Goal: Task Accomplishment & Management: Manage account settings

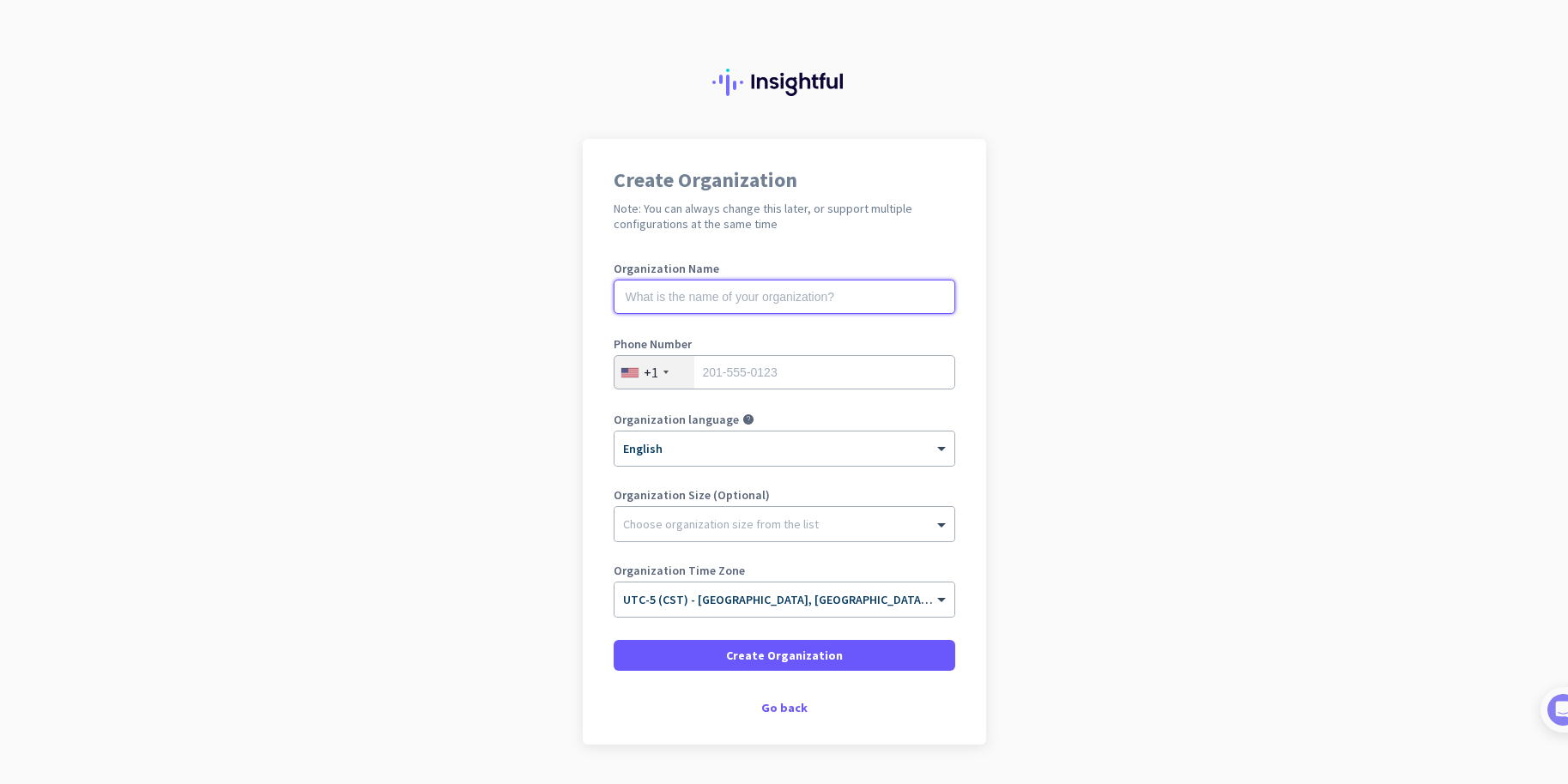
click at [775, 304] on input "text" at bounding box center [784, 296] width 342 height 34
type input "Southeast Health"
type input "7"
type input "3347938088"
click at [850, 521] on div at bounding box center [784, 520] width 340 height 18
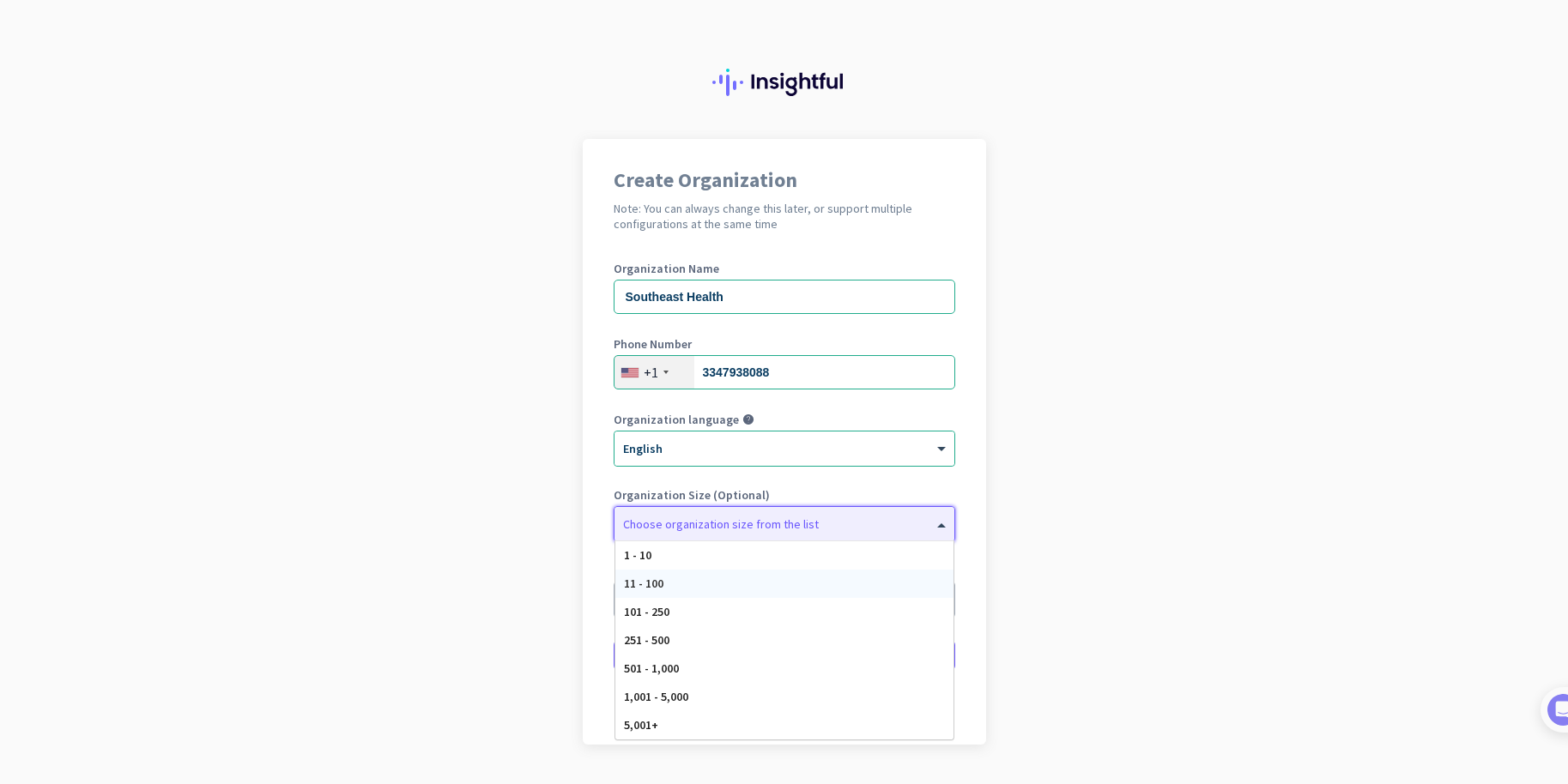
click at [743, 579] on div "11 - 100" at bounding box center [784, 583] width 339 height 28
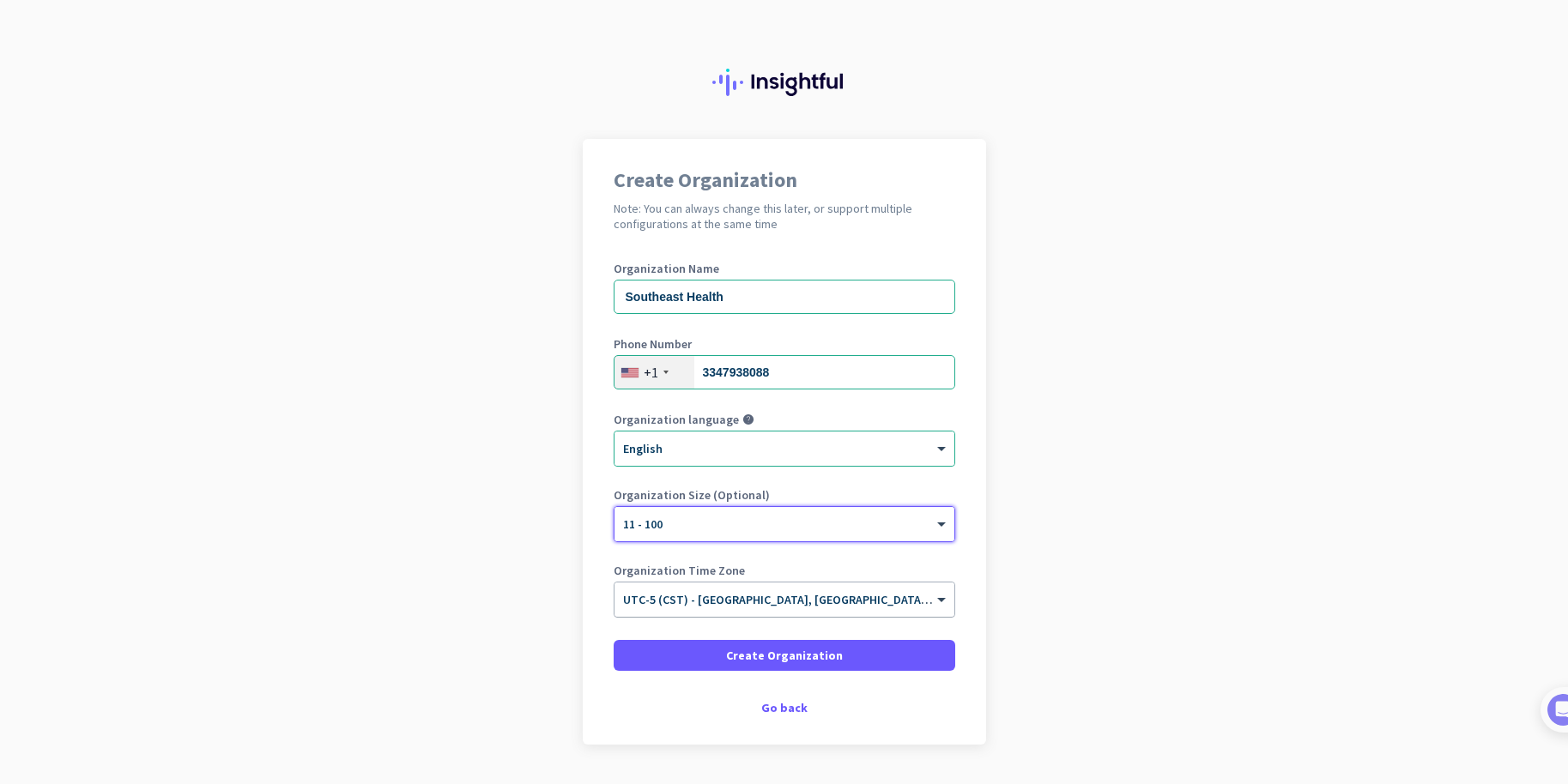
click at [764, 601] on div at bounding box center [784, 594] width 340 height 15
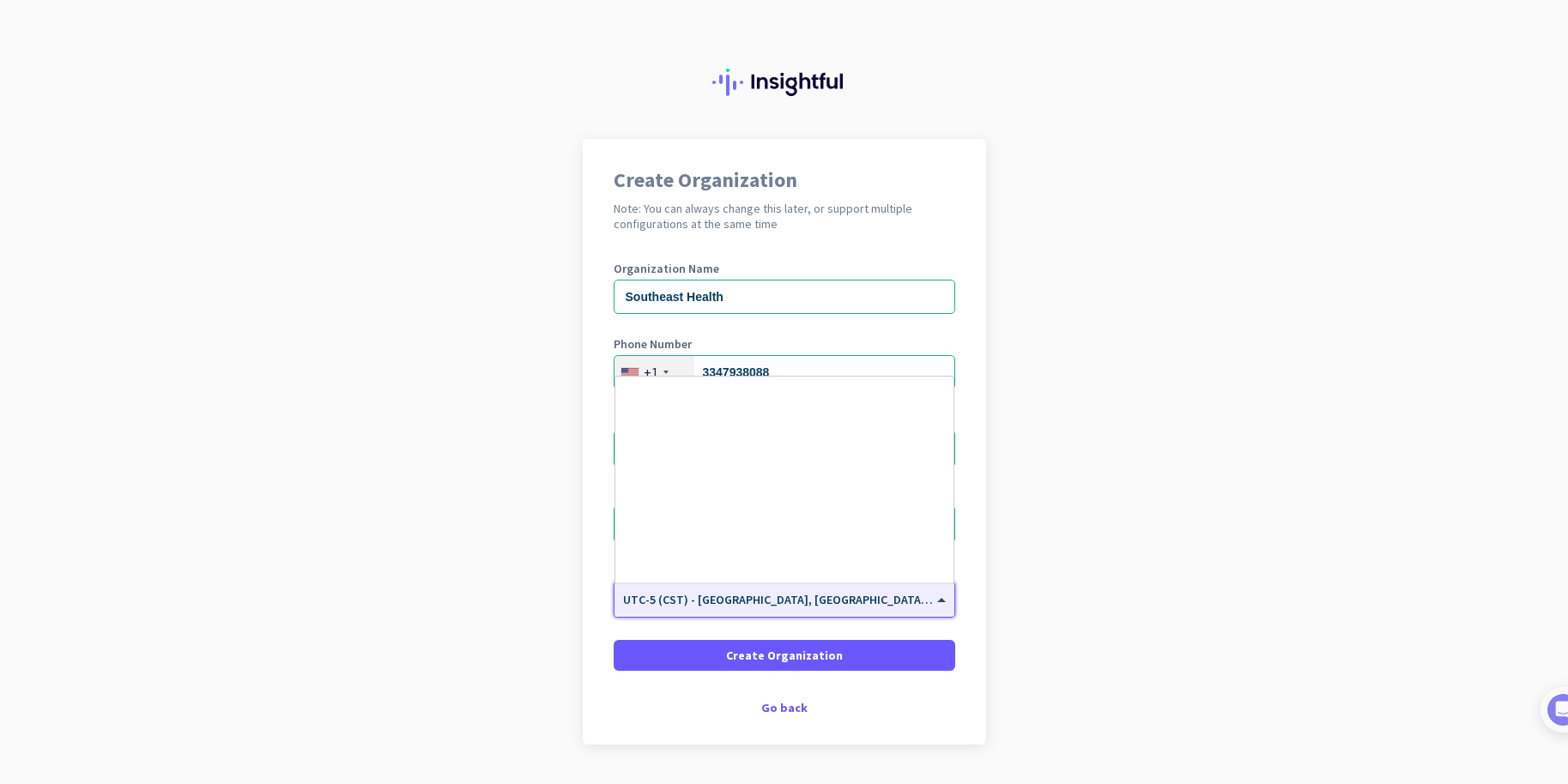
scroll to position [878, 0]
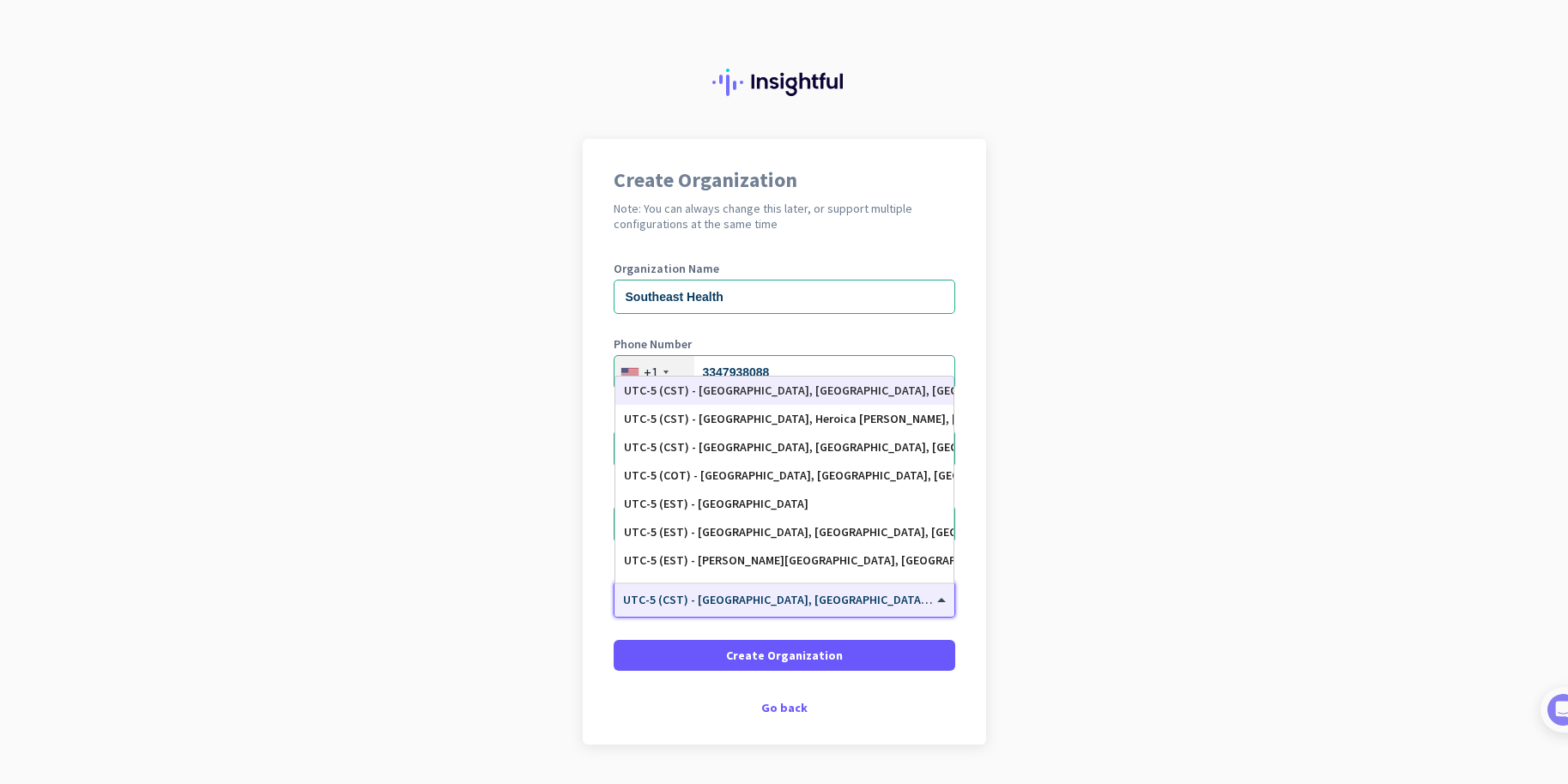
click at [743, 382] on div "UTC-5 (CST) - [GEOGRAPHIC_DATA], [GEOGRAPHIC_DATA], [GEOGRAPHIC_DATA], [GEOGRAP…" at bounding box center [784, 390] width 339 height 28
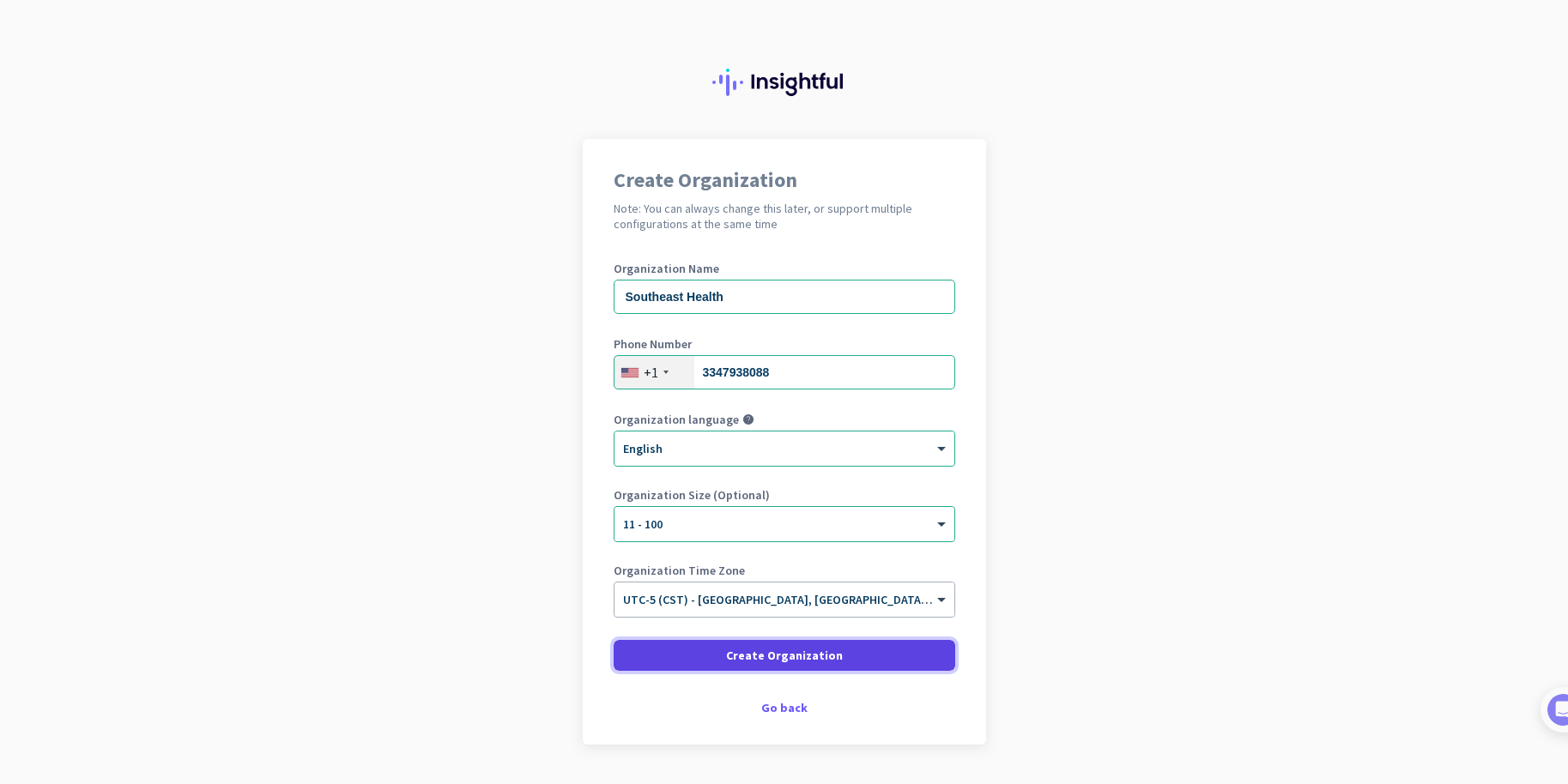
click at [757, 651] on span "Create Organization" at bounding box center [784, 655] width 117 height 18
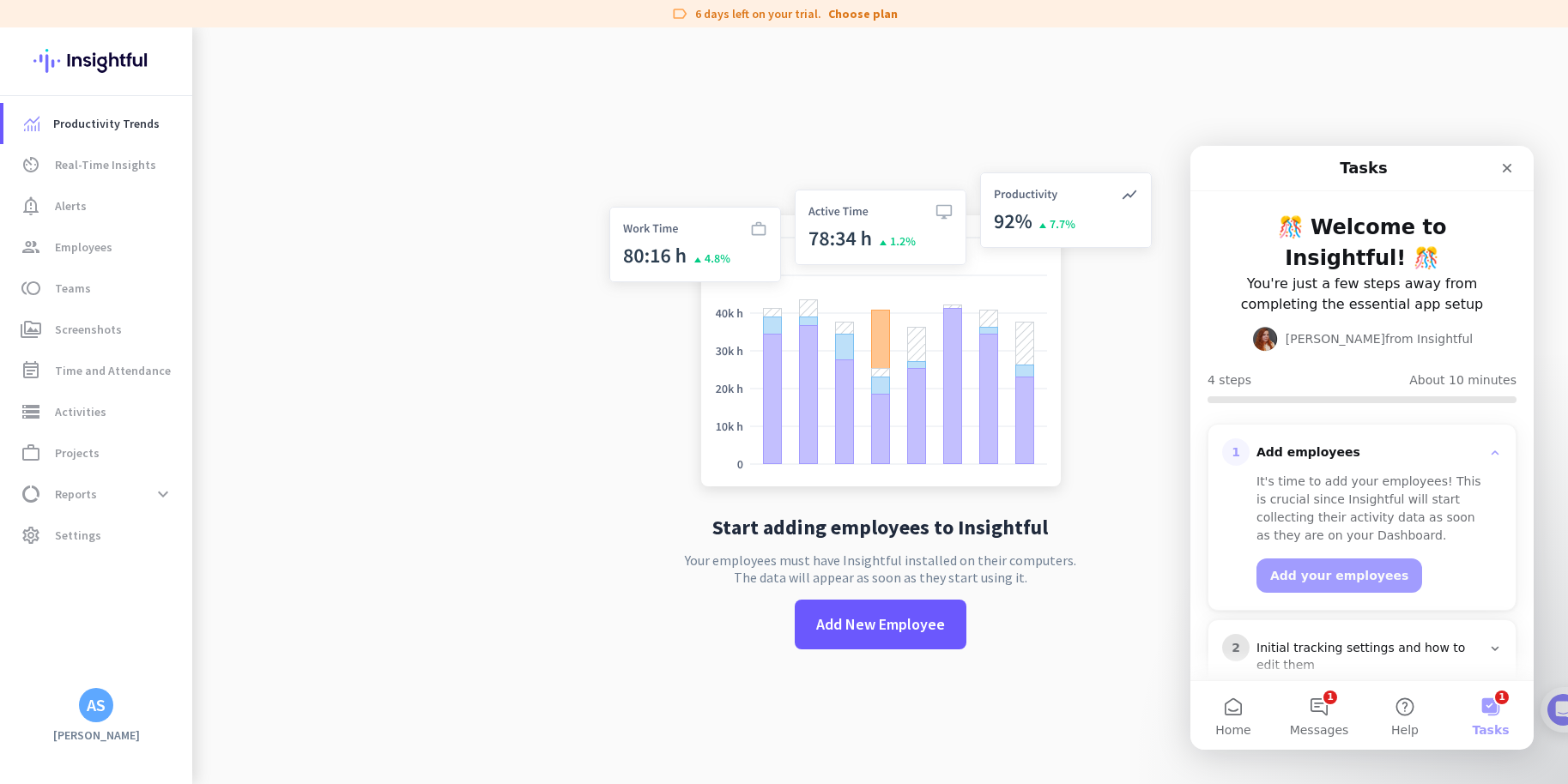
click at [519, 200] on app-no-employees "Start adding employees to Insightful Your employees must have Insightful instal…" at bounding box center [880, 419] width 1376 height 784
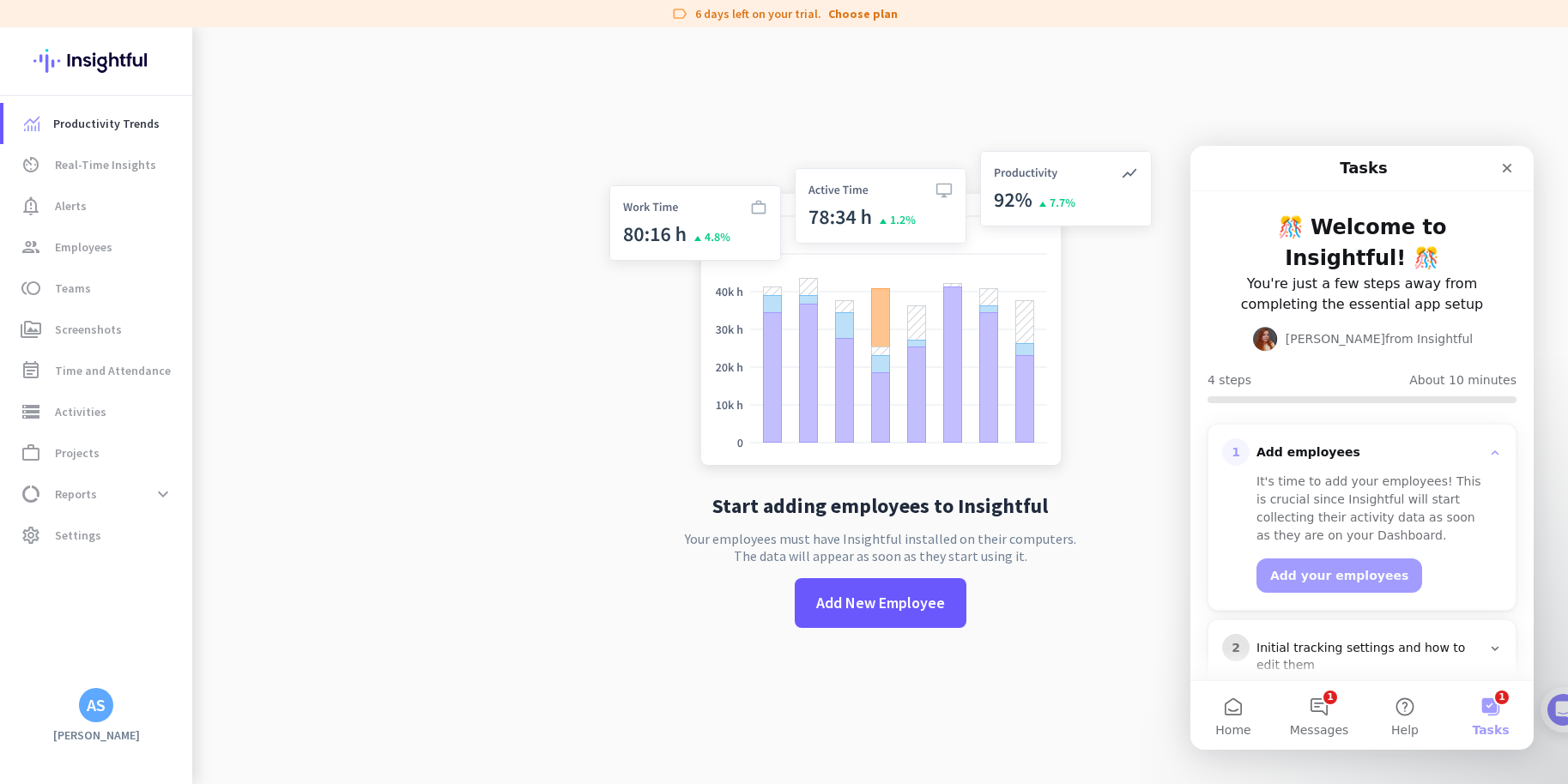
scroll to position [27, 0]
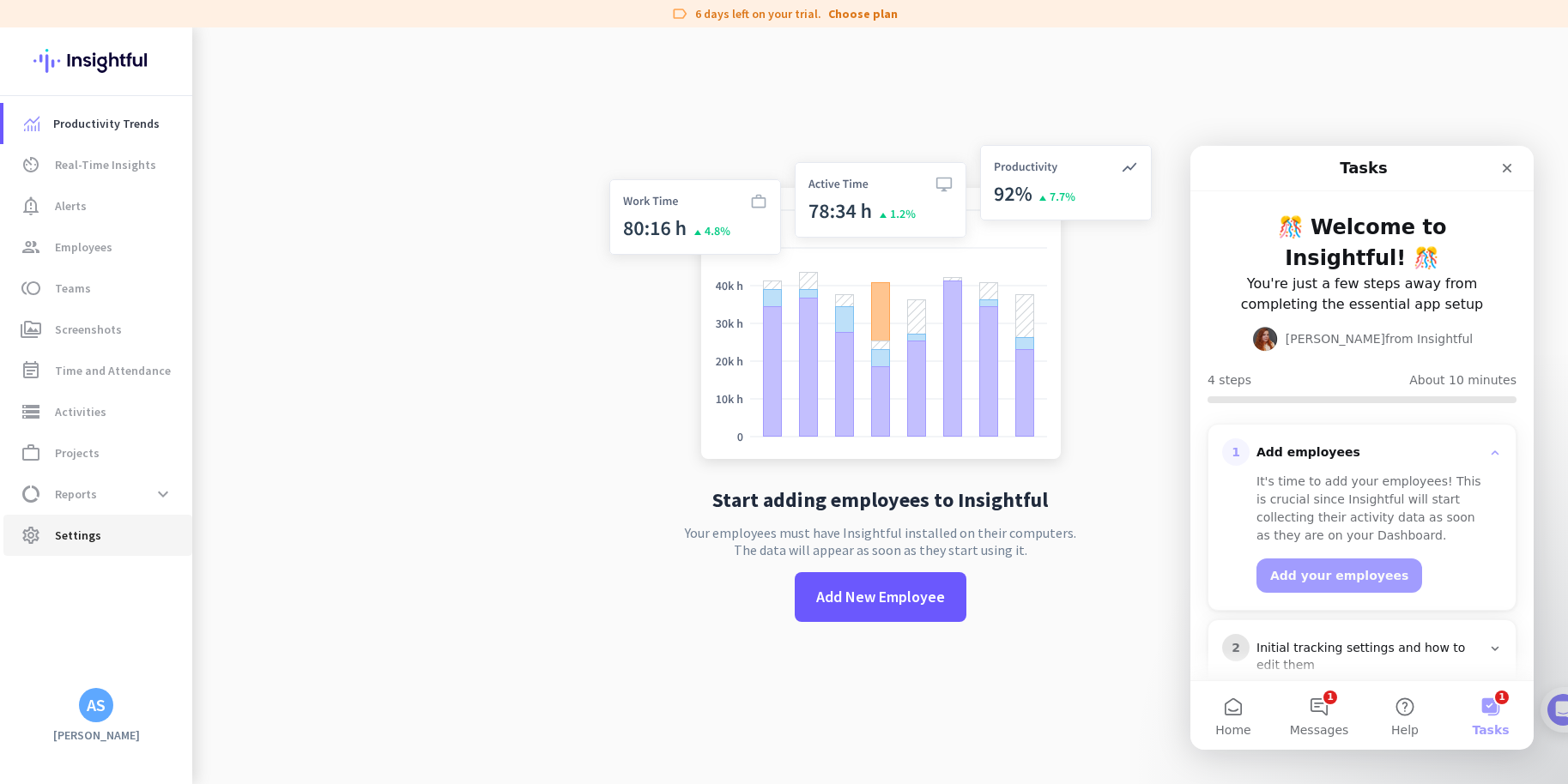
click at [108, 545] on span "settings Settings" at bounding box center [98, 534] width 161 height 20
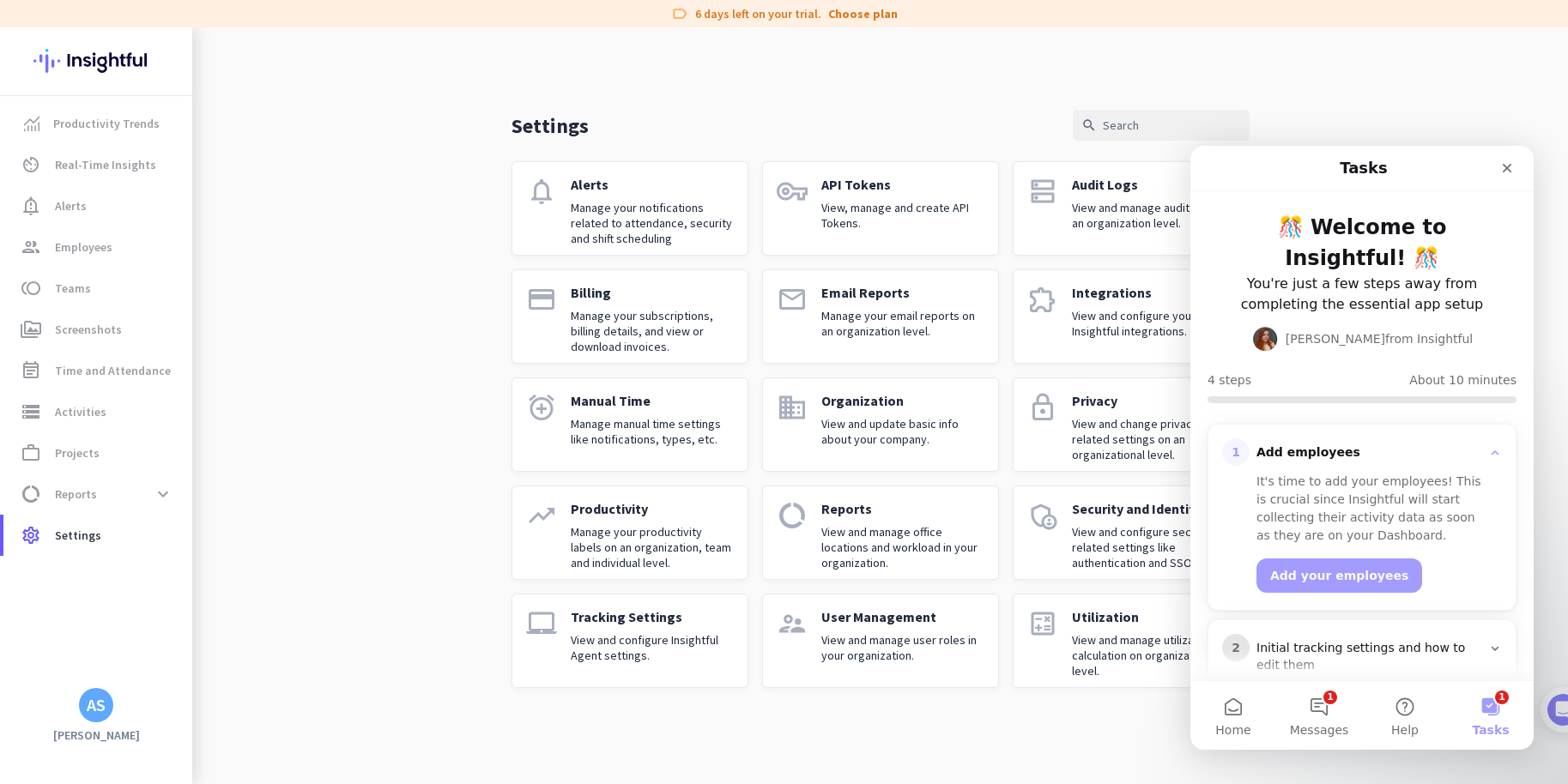
click at [1333, 82] on div "Settings search notifications Alerts Manage your notifications related to atten…" at bounding box center [880, 372] width 1376 height 688
click at [1510, 169] on icon "Close" at bounding box center [1508, 168] width 14 height 14
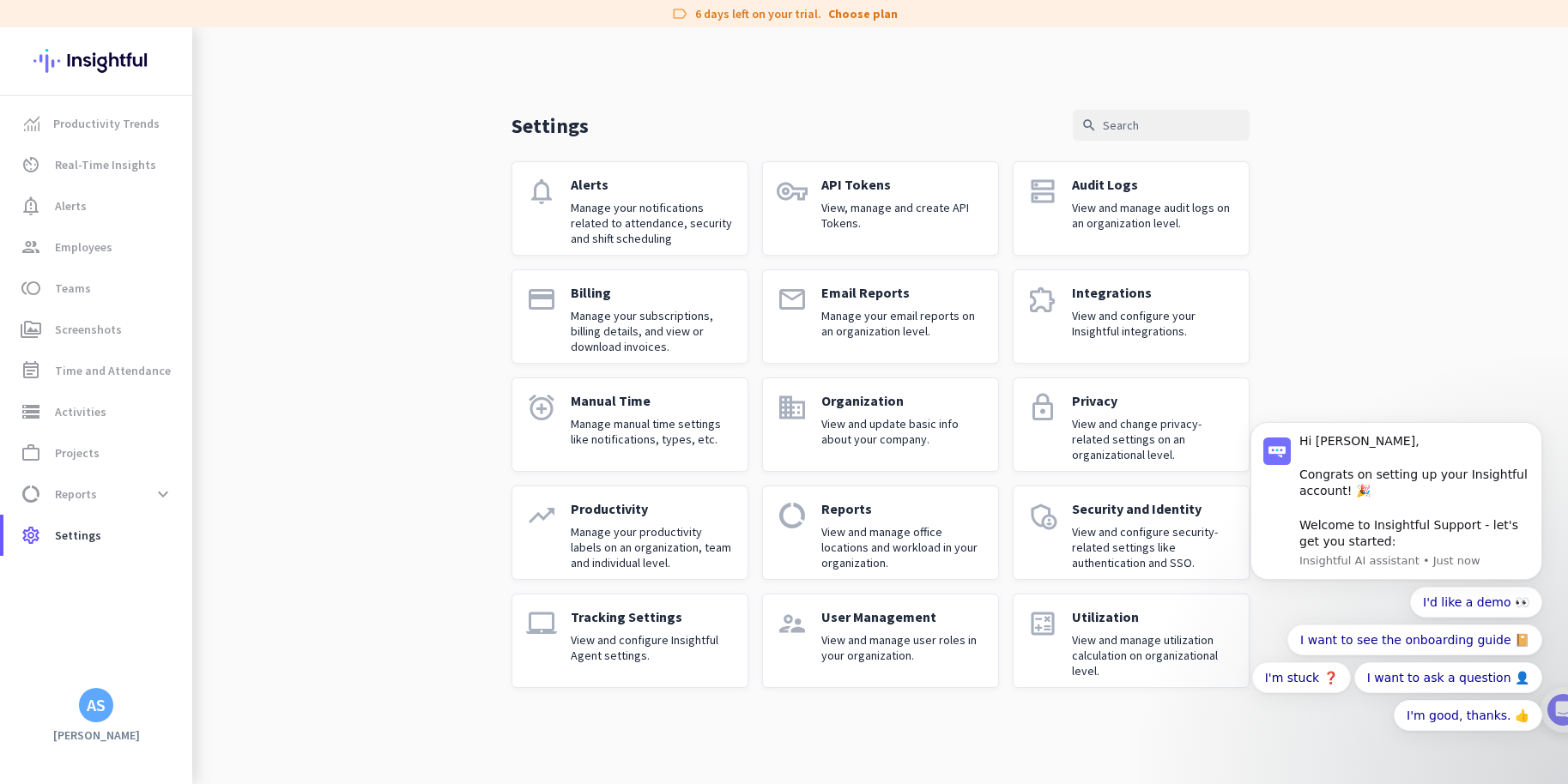
click at [953, 649] on p "View and manage user roles in your organization." at bounding box center [903, 647] width 163 height 31
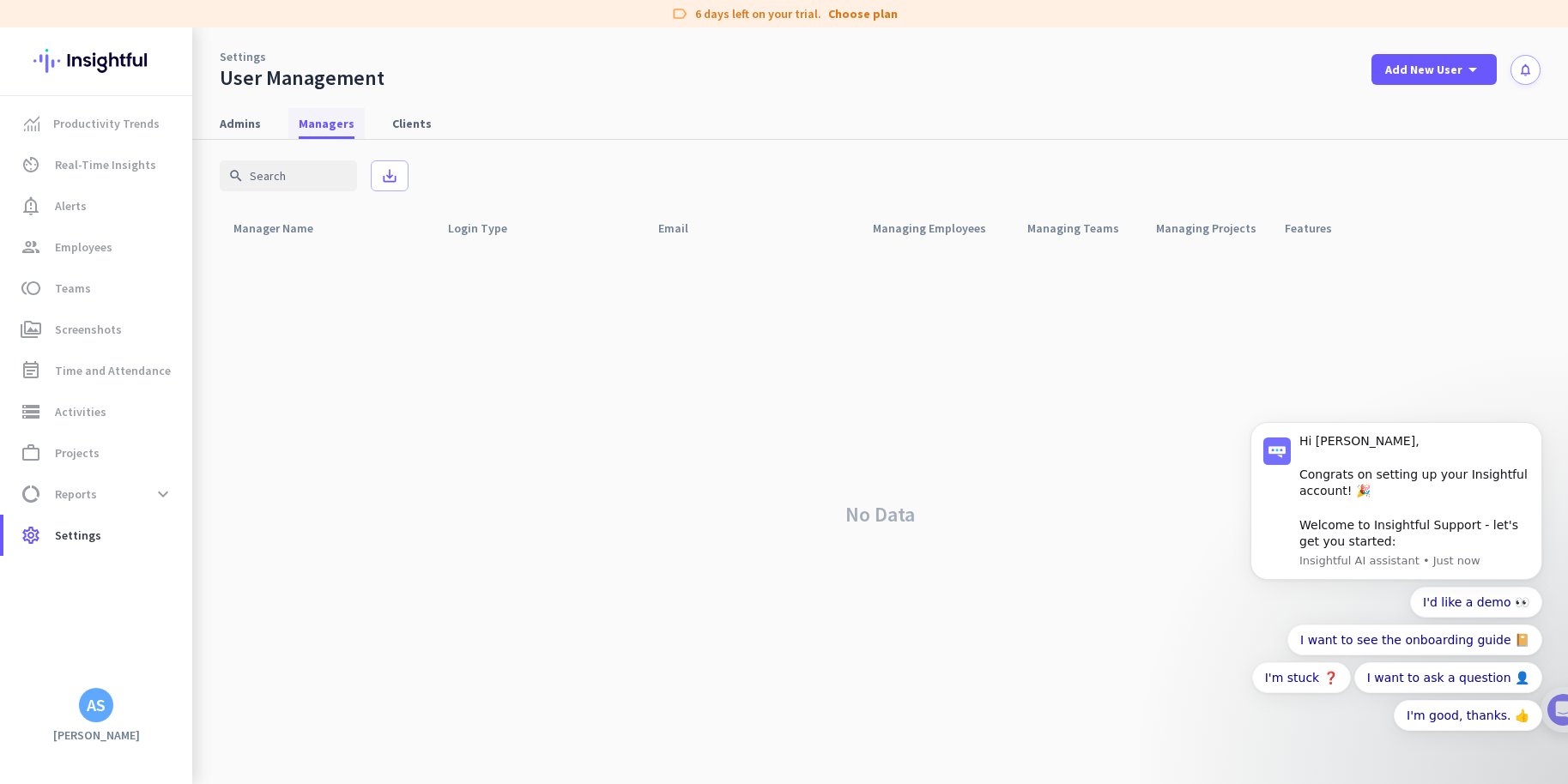
click at [316, 122] on span "Managers" at bounding box center [326, 124] width 56 height 18
click at [251, 118] on span "Admins" at bounding box center [240, 124] width 41 height 18
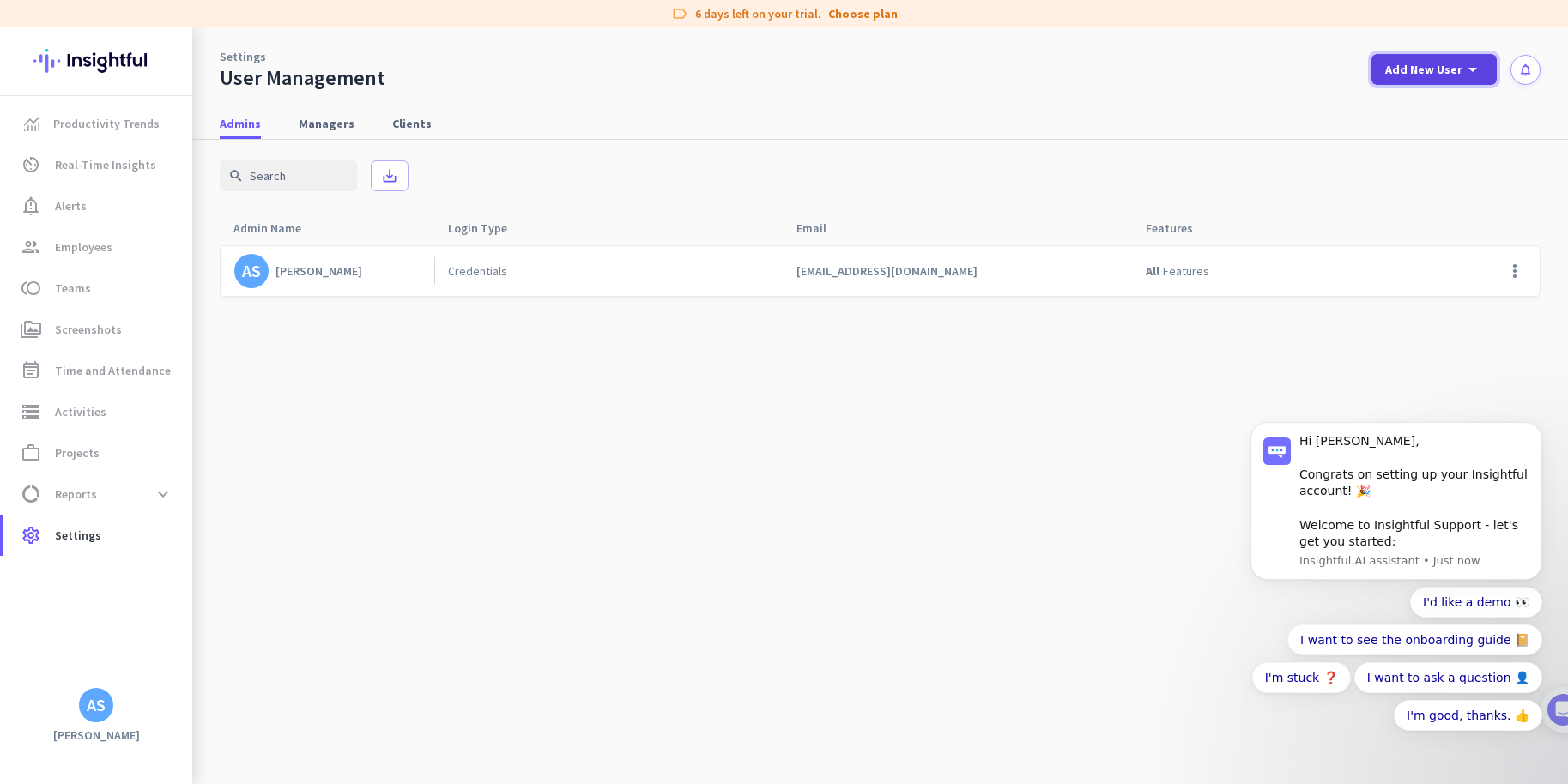
click at [1480, 61] on icon "arrow_drop_down" at bounding box center [1472, 69] width 20 height 20
click at [1438, 106] on div "Admin" at bounding box center [1433, 107] width 39 height 18
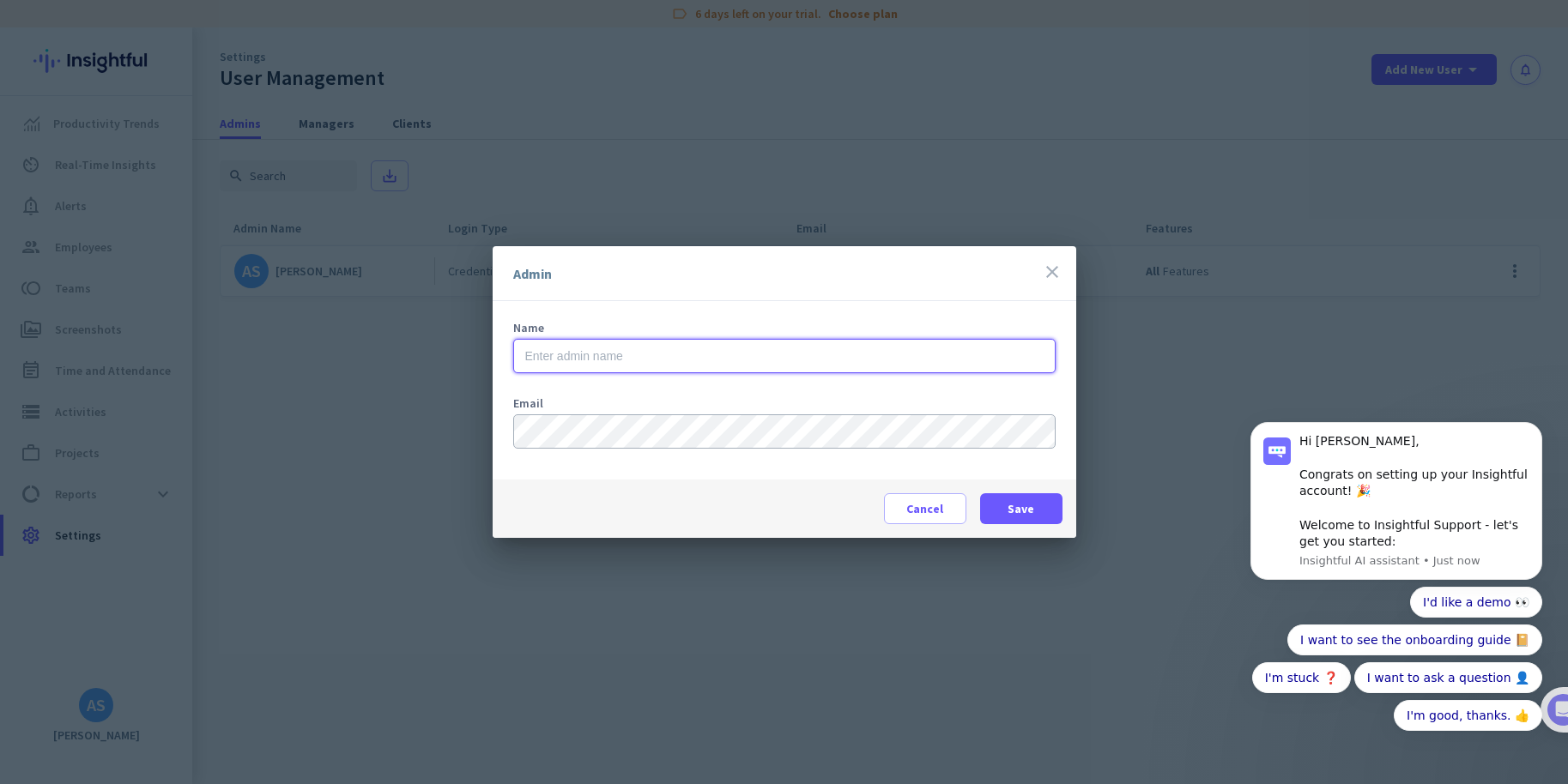
click at [643, 358] on input "text" at bounding box center [784, 356] width 543 height 34
click at [588, 361] on input "text" at bounding box center [784, 356] width 543 height 34
type input "[PERSON_NAME]"
click at [1005, 508] on span at bounding box center [1022, 509] width 82 height 41
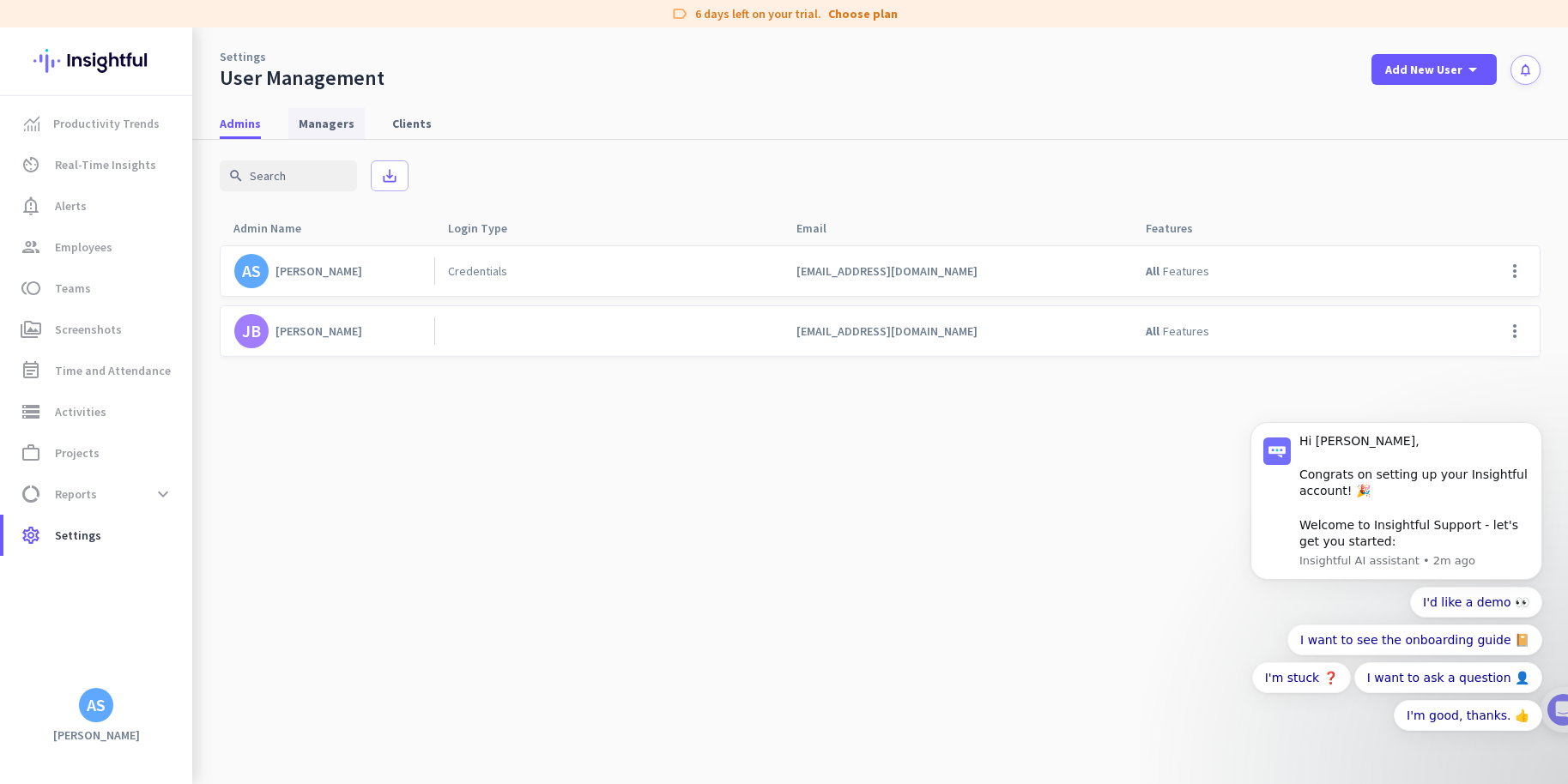
click at [332, 126] on span "Managers" at bounding box center [326, 124] width 56 height 18
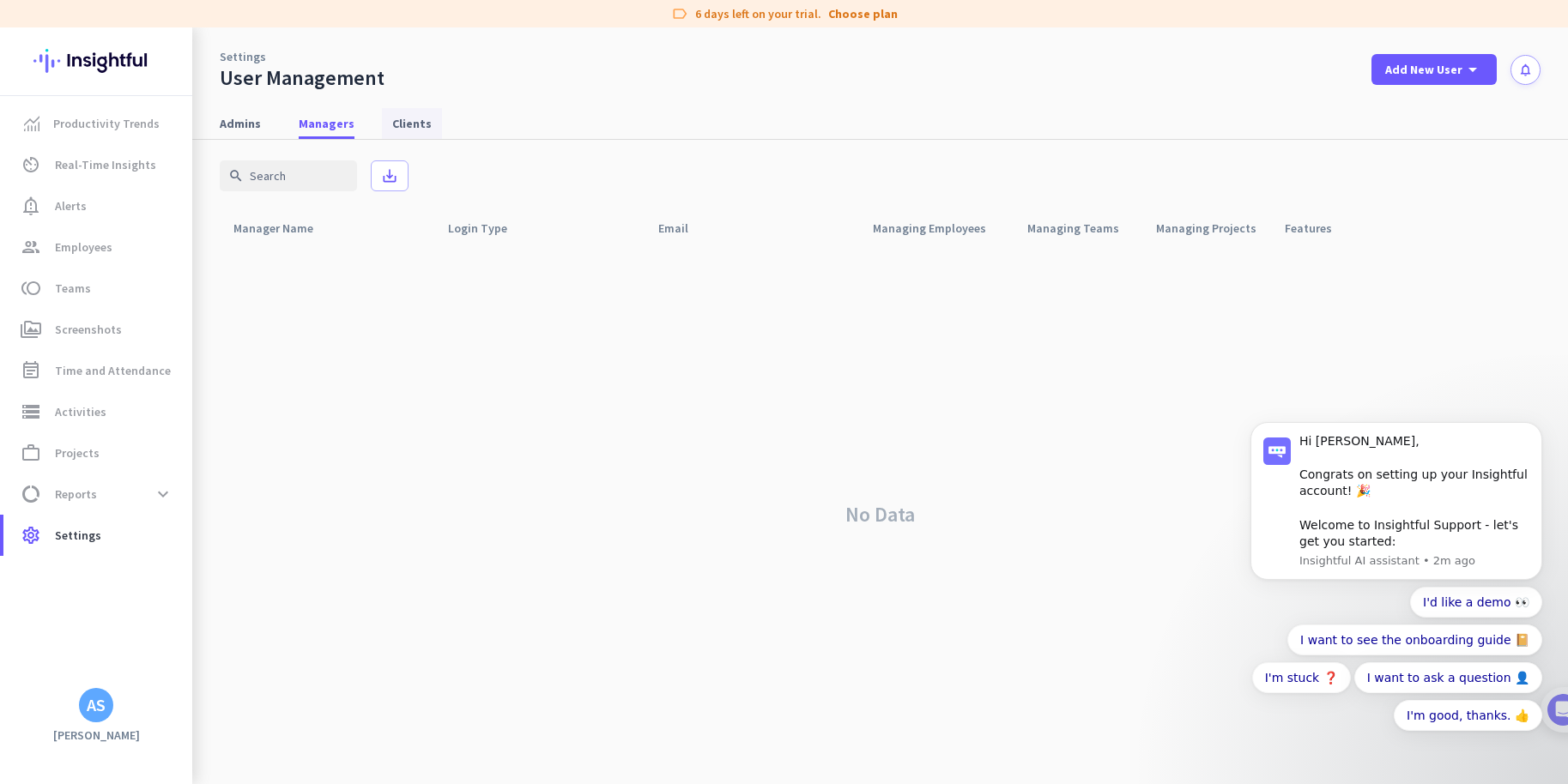
click at [395, 118] on span "Clients" at bounding box center [412, 124] width 39 height 18
click at [247, 132] on span "Admins" at bounding box center [240, 124] width 41 height 18
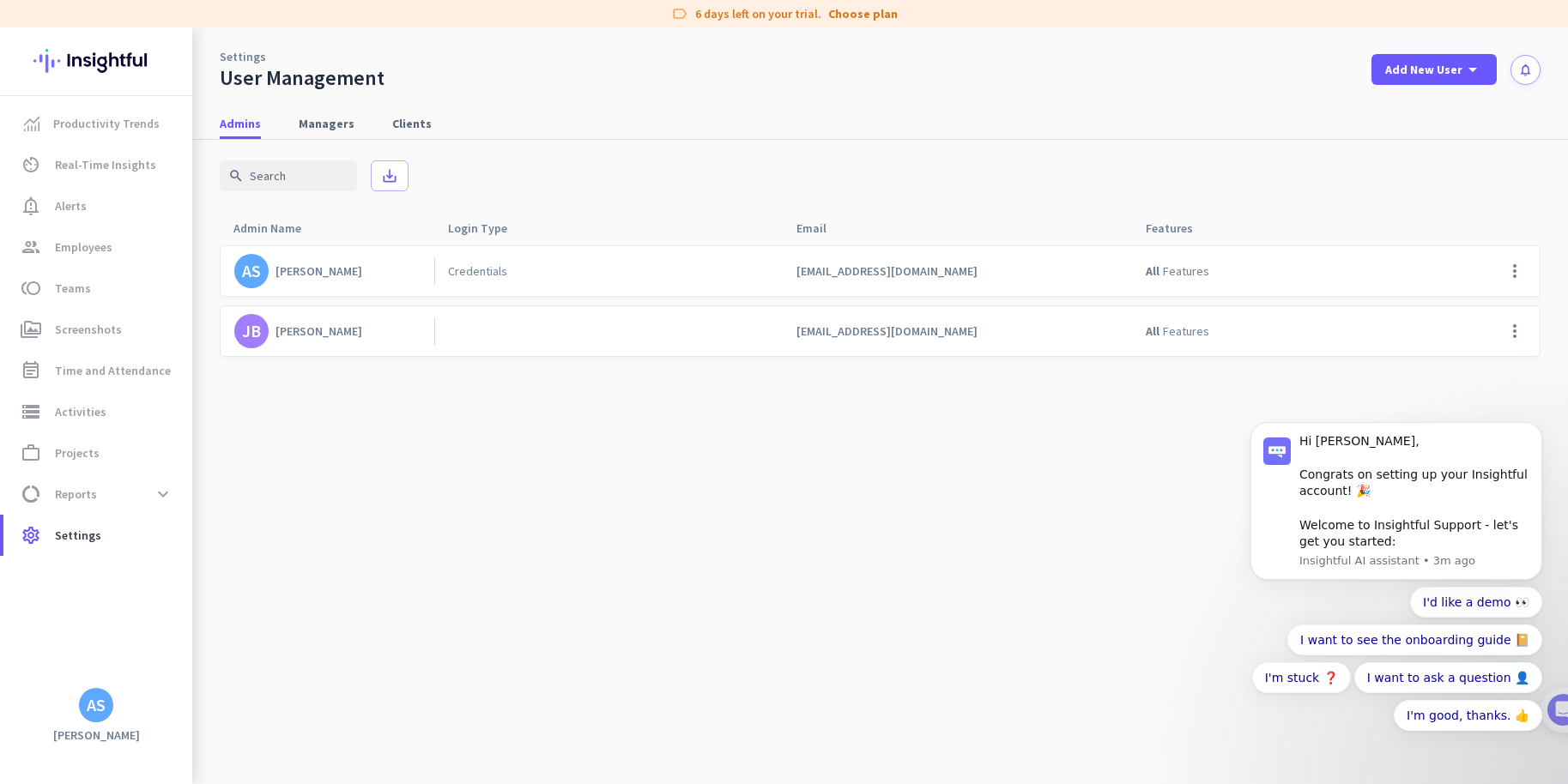
drag, startPoint x: 362, startPoint y: 515, endPoint x: 385, endPoint y: 361, distance: 155.7
click at [362, 515] on cdk-virtual-scroll-viewport "AS [PERSON_NAME] Credentials [EMAIL_ADDRESS][DOMAIN_NAME] All Features more_ver…" at bounding box center [880, 514] width 1321 height 539
click at [1528, 338] on body "Hi [PERSON_NAME], Congrats on setting up your Insightful account! 🎉 Welcome to …" at bounding box center [1397, 514] width 330 height 510
click at [1523, 329] on body "Hi [PERSON_NAME], Congrats on setting up your Insightful account! 🎉 Welcome to …" at bounding box center [1397, 514] width 330 height 510
click at [262, 334] on div "JB" at bounding box center [251, 331] width 34 height 34
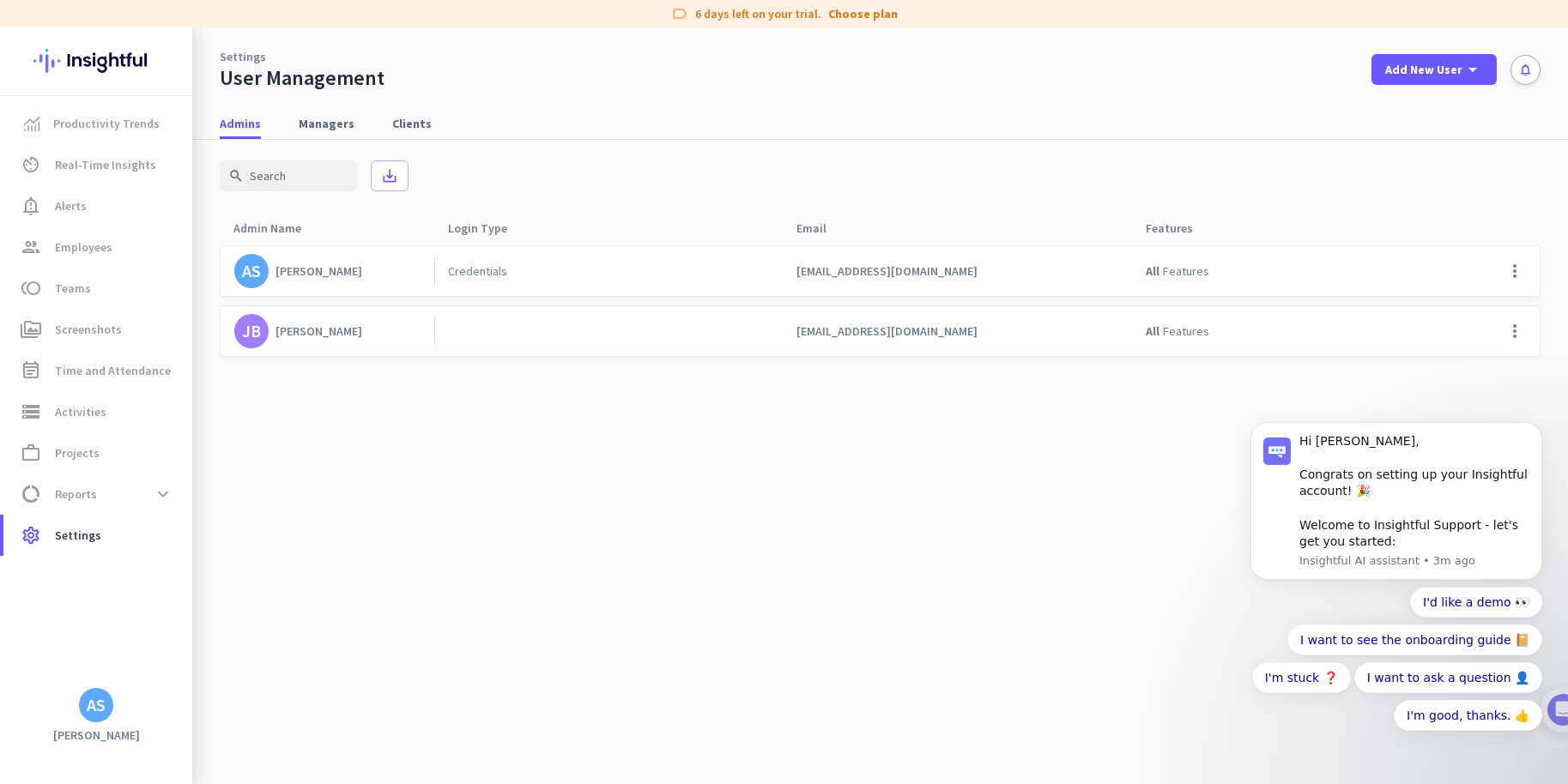
click at [1166, 333] on span "Features" at bounding box center [1186, 332] width 47 height 16
click at [1525, 330] on body "Hi [PERSON_NAME], Congrats on setting up your Insightful account! 🎉 Welcome to …" at bounding box center [1397, 514] width 330 height 510
click at [229, 126] on span "Admins" at bounding box center [240, 124] width 41 height 18
click at [761, 196] on div "search save_alt" at bounding box center [880, 176] width 1321 height 72
click at [1521, 67] on icon "notifications" at bounding box center [1525, 69] width 15 height 15
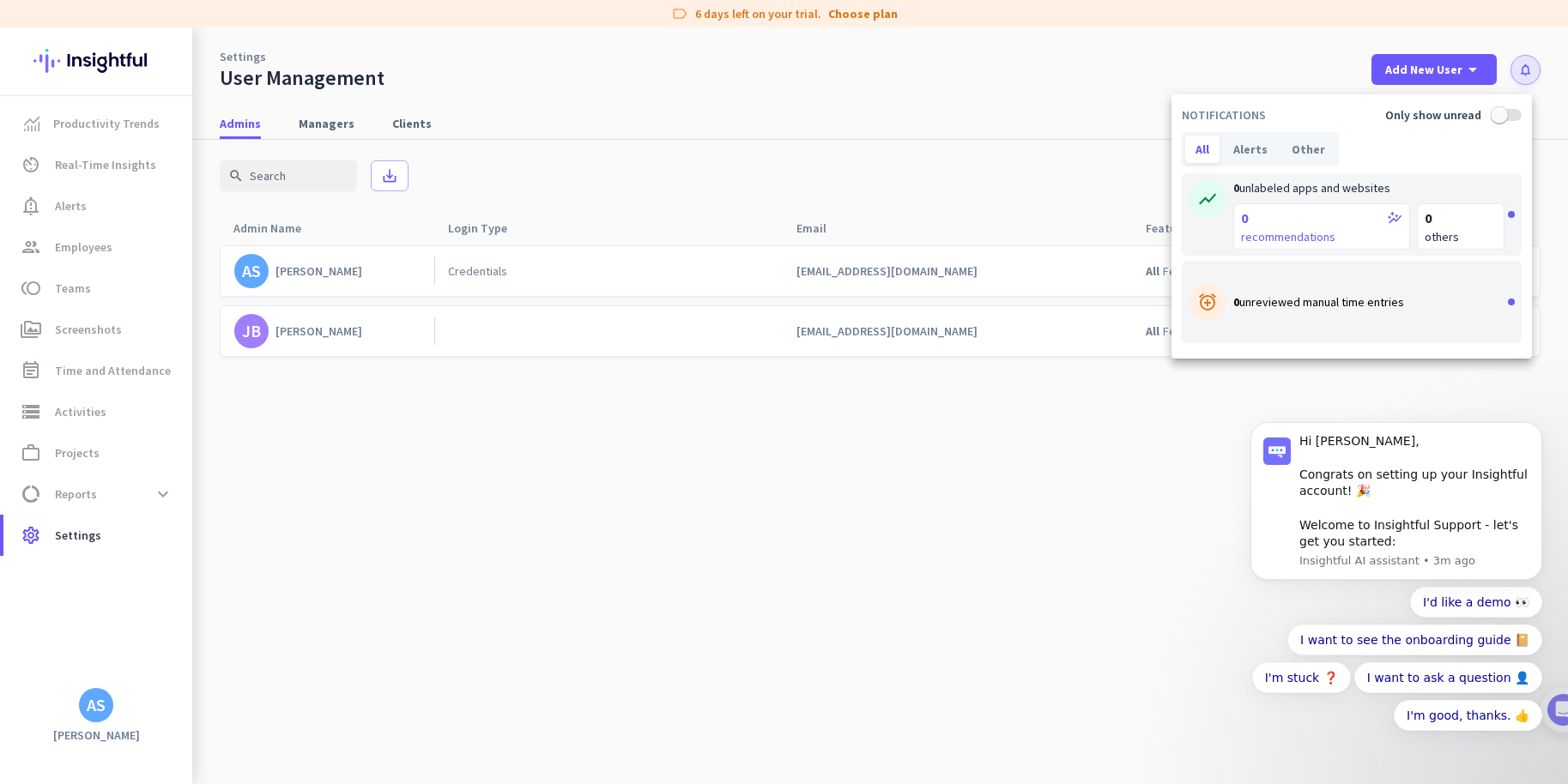
click at [1139, 79] on div at bounding box center [784, 392] width 1568 height 784
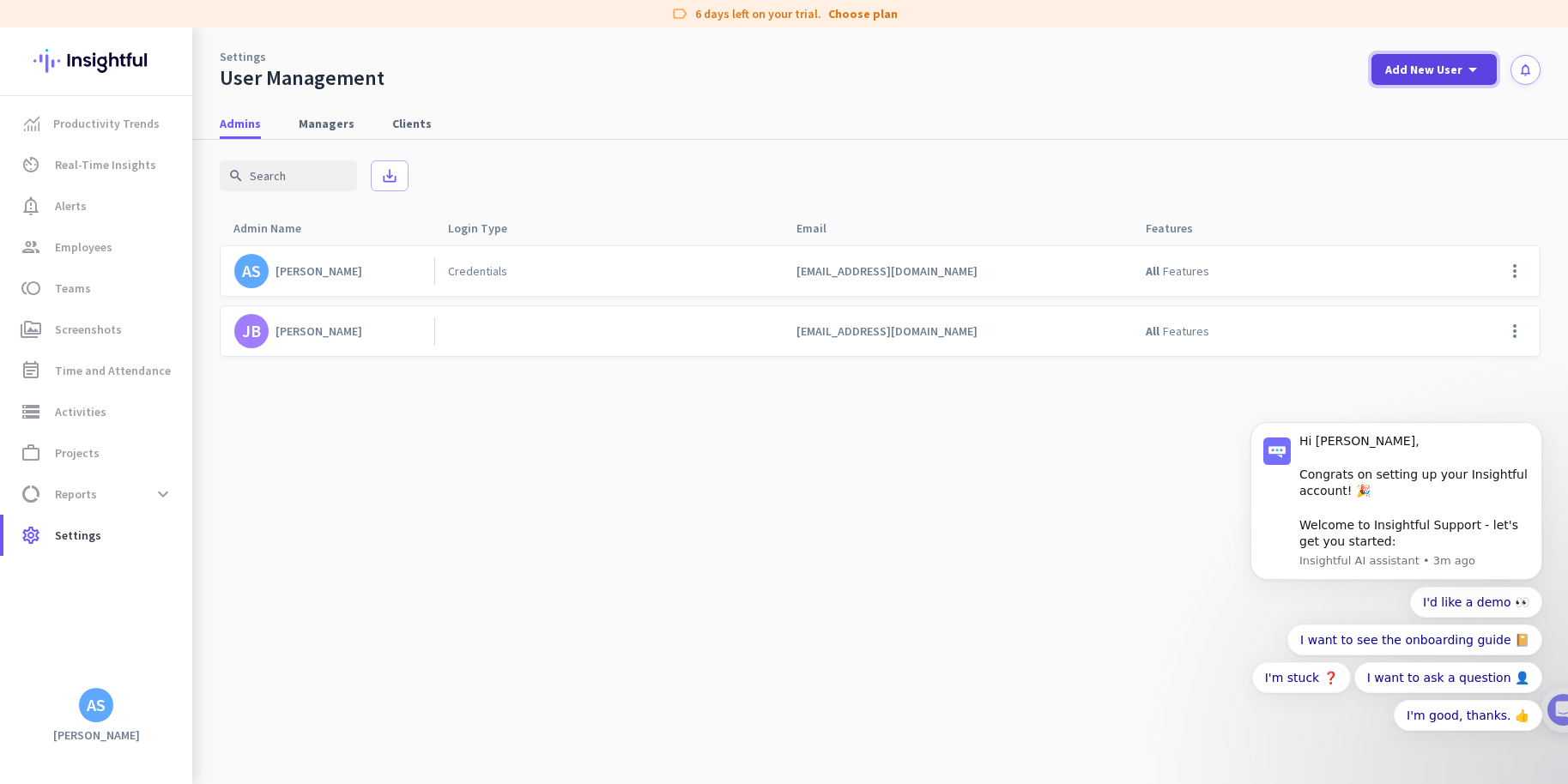
click at [1446, 74] on span "Add New User" at bounding box center [1424, 69] width 77 height 18
click at [1283, 62] on div at bounding box center [784, 392] width 1568 height 784
click at [1160, 275] on div "All Features" at bounding box center [1178, 271] width 63 height 16
click at [919, 262] on div "[EMAIL_ADDRESS][DOMAIN_NAME]" at bounding box center [956, 271] width 348 height 50
click at [930, 643] on cdk-virtual-scroll-viewport "AS [PERSON_NAME] Credentials [EMAIL_ADDRESS][DOMAIN_NAME] All Features more_ver…" at bounding box center [880, 514] width 1321 height 539
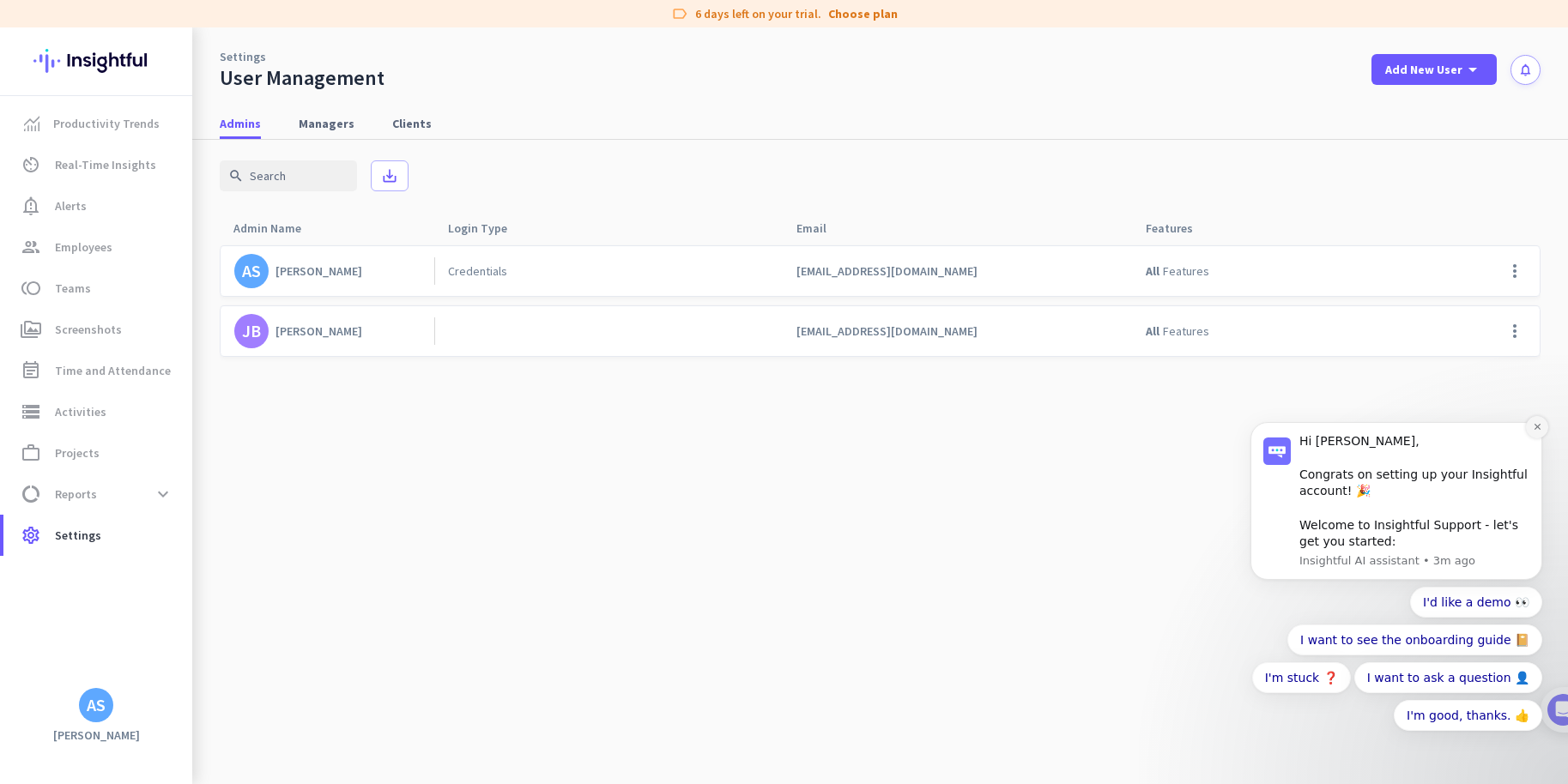
click at [1538, 430] on icon "Dismiss notification" at bounding box center [1538, 427] width 10 height 10
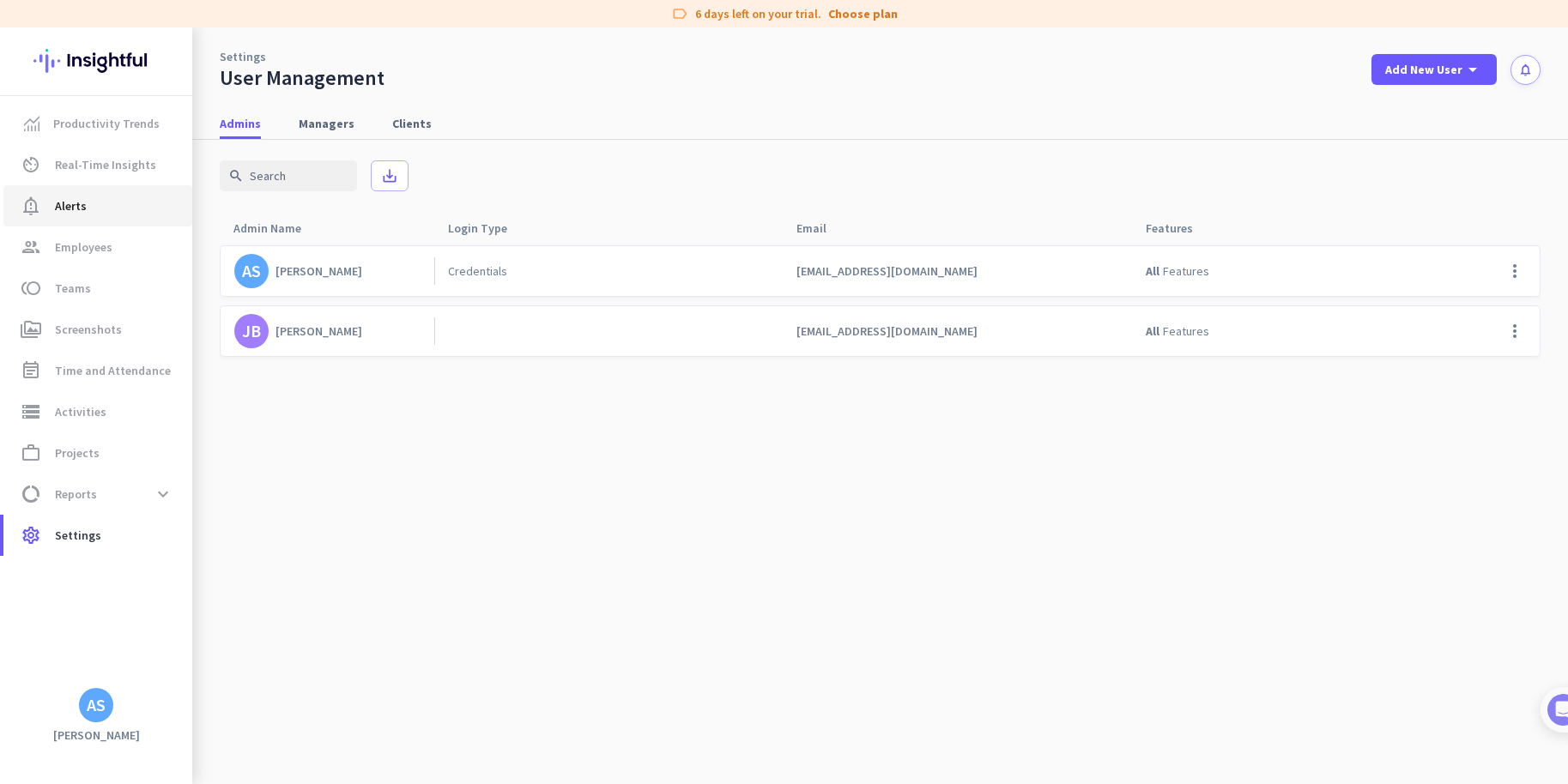
click at [54, 208] on span "notification_important Alerts" at bounding box center [98, 206] width 161 height 20
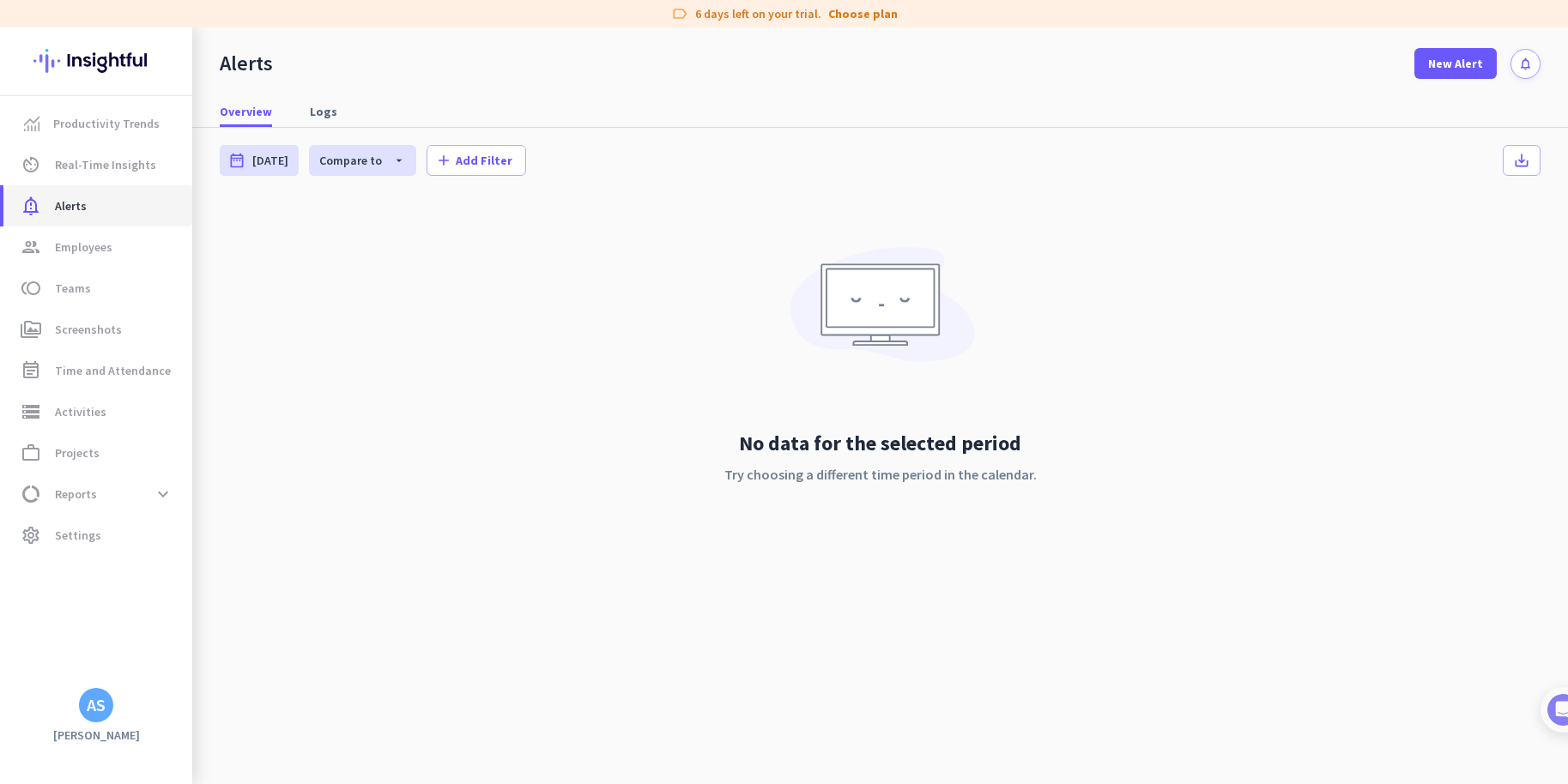
click at [88, 194] on link "notification_important Alerts" at bounding box center [99, 206] width 189 height 41
click at [88, 158] on span "Real-Time Insights" at bounding box center [105, 164] width 101 height 20
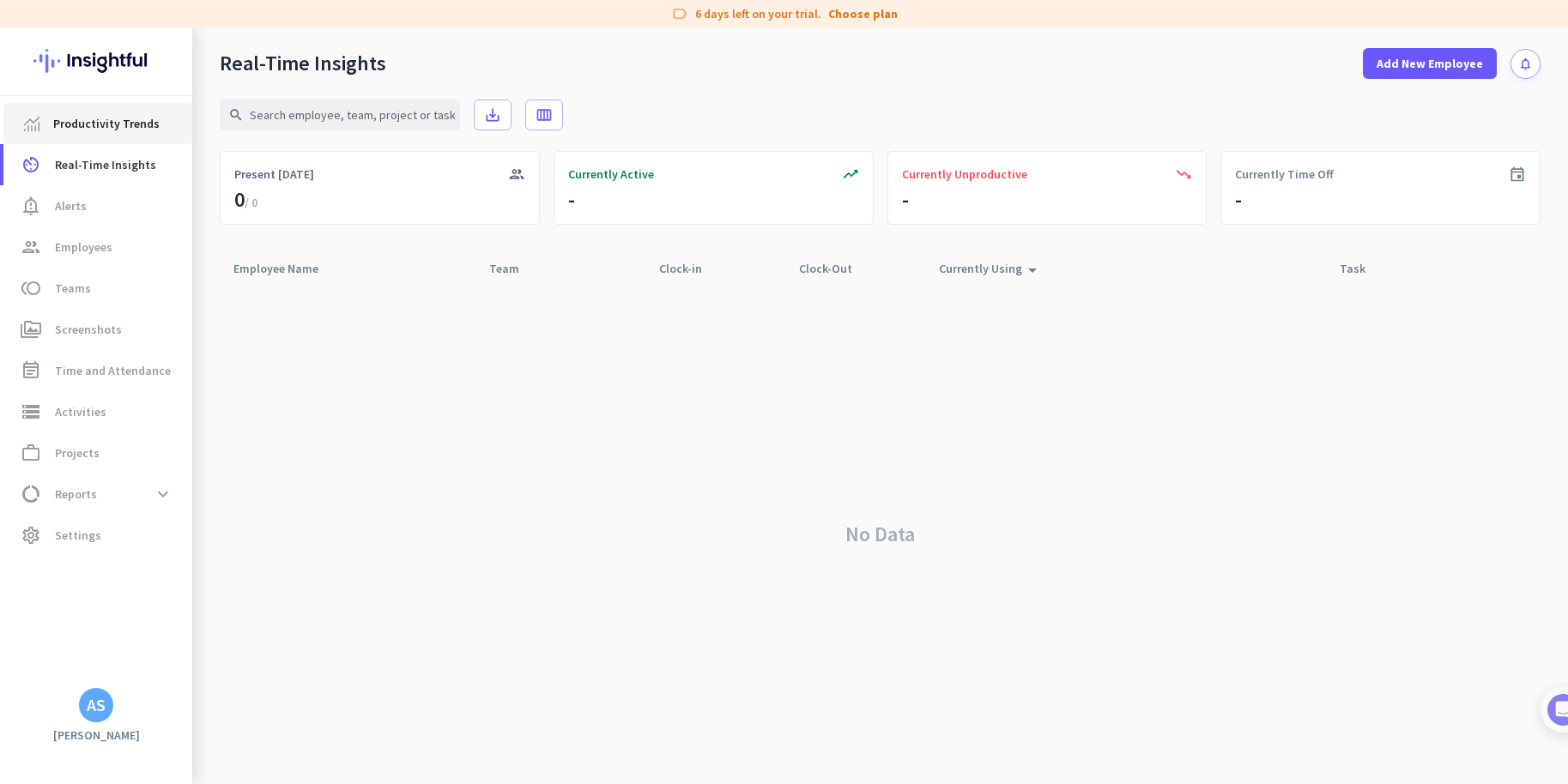
click at [89, 112] on link "Productivity Trends" at bounding box center [99, 124] width 189 height 41
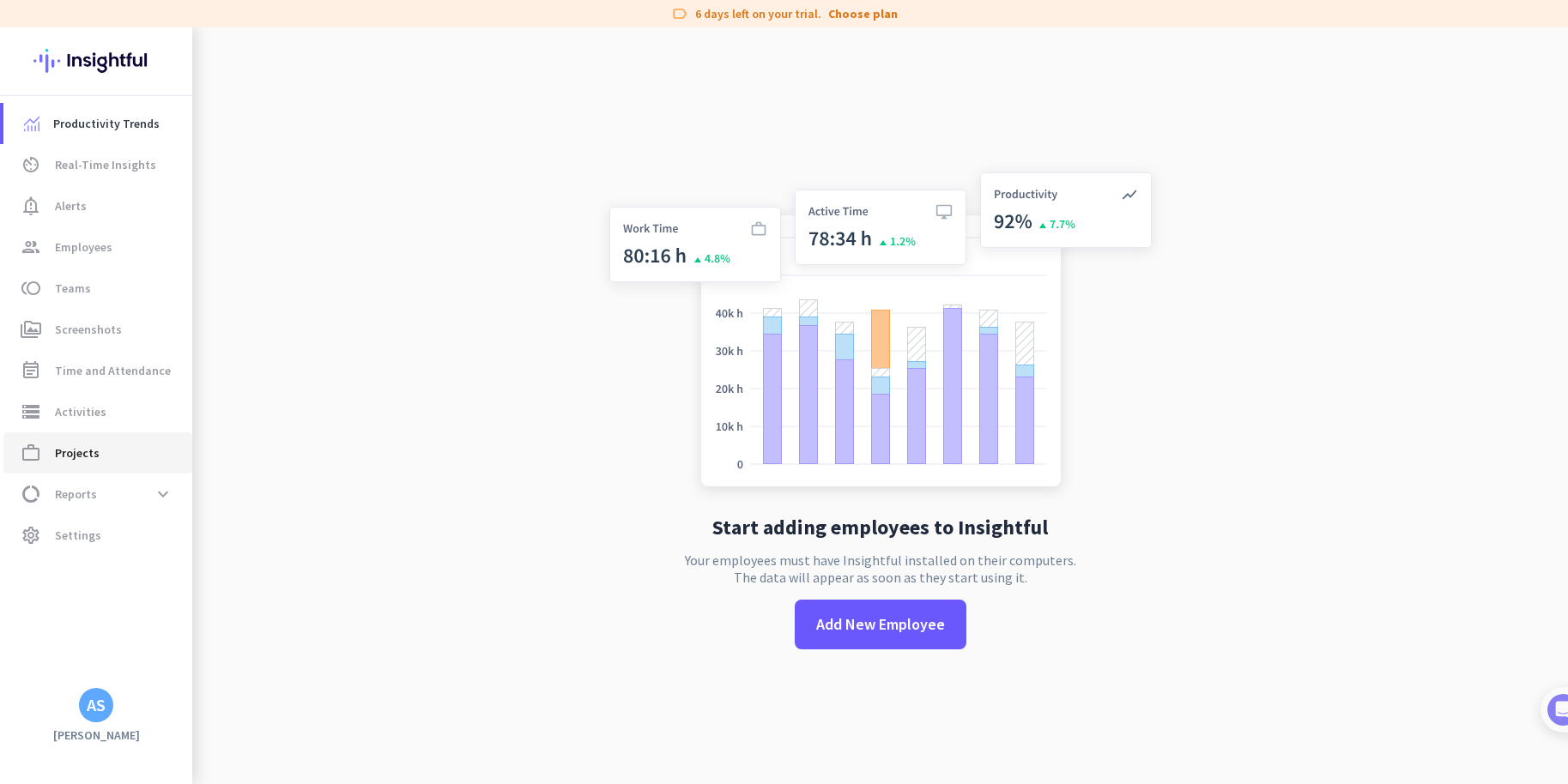
click at [113, 464] on link "work_outline Projects" at bounding box center [99, 452] width 189 height 41
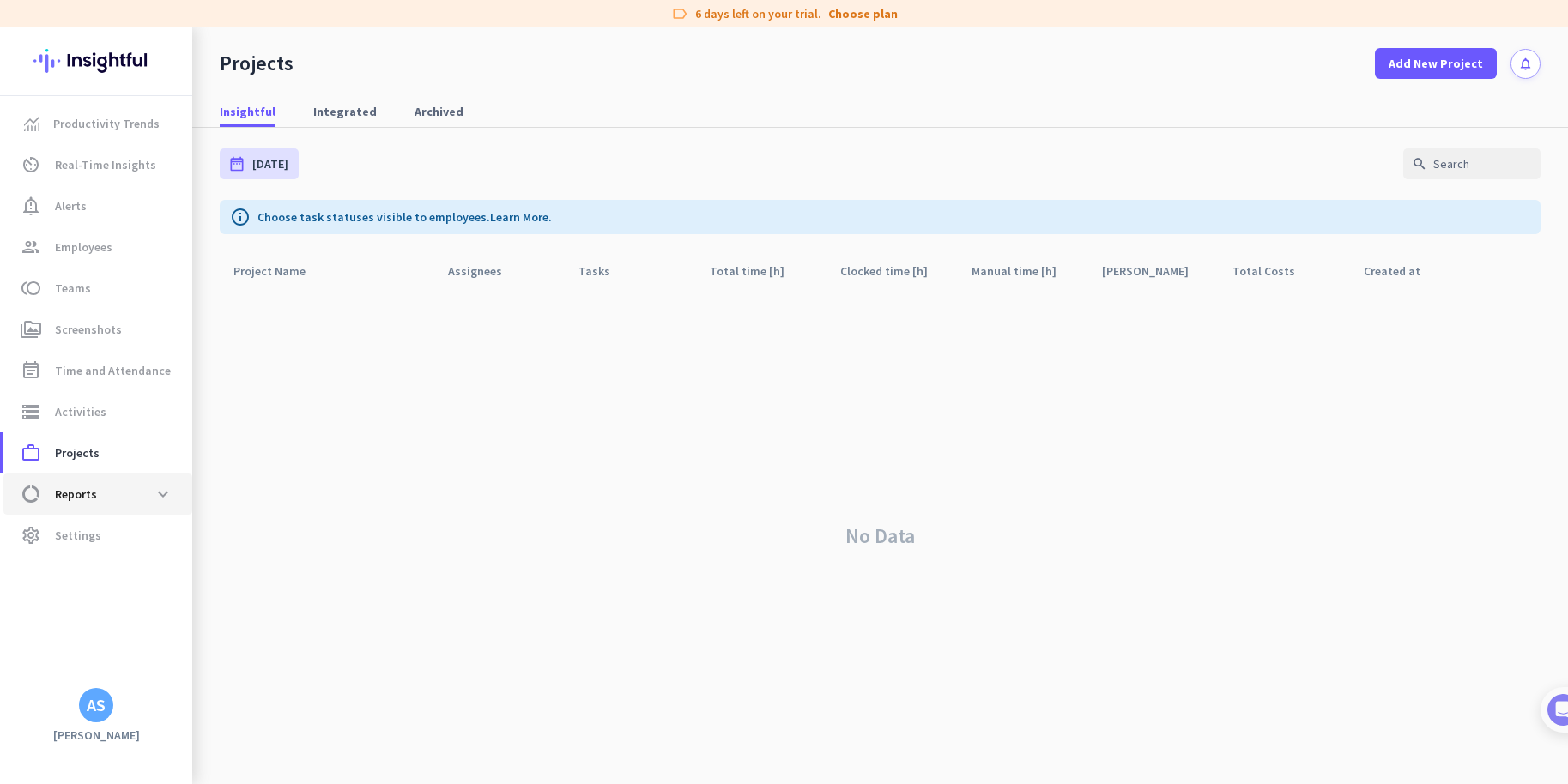
click at [98, 502] on span "data_usage Reports expand_more" at bounding box center [98, 494] width 161 height 31
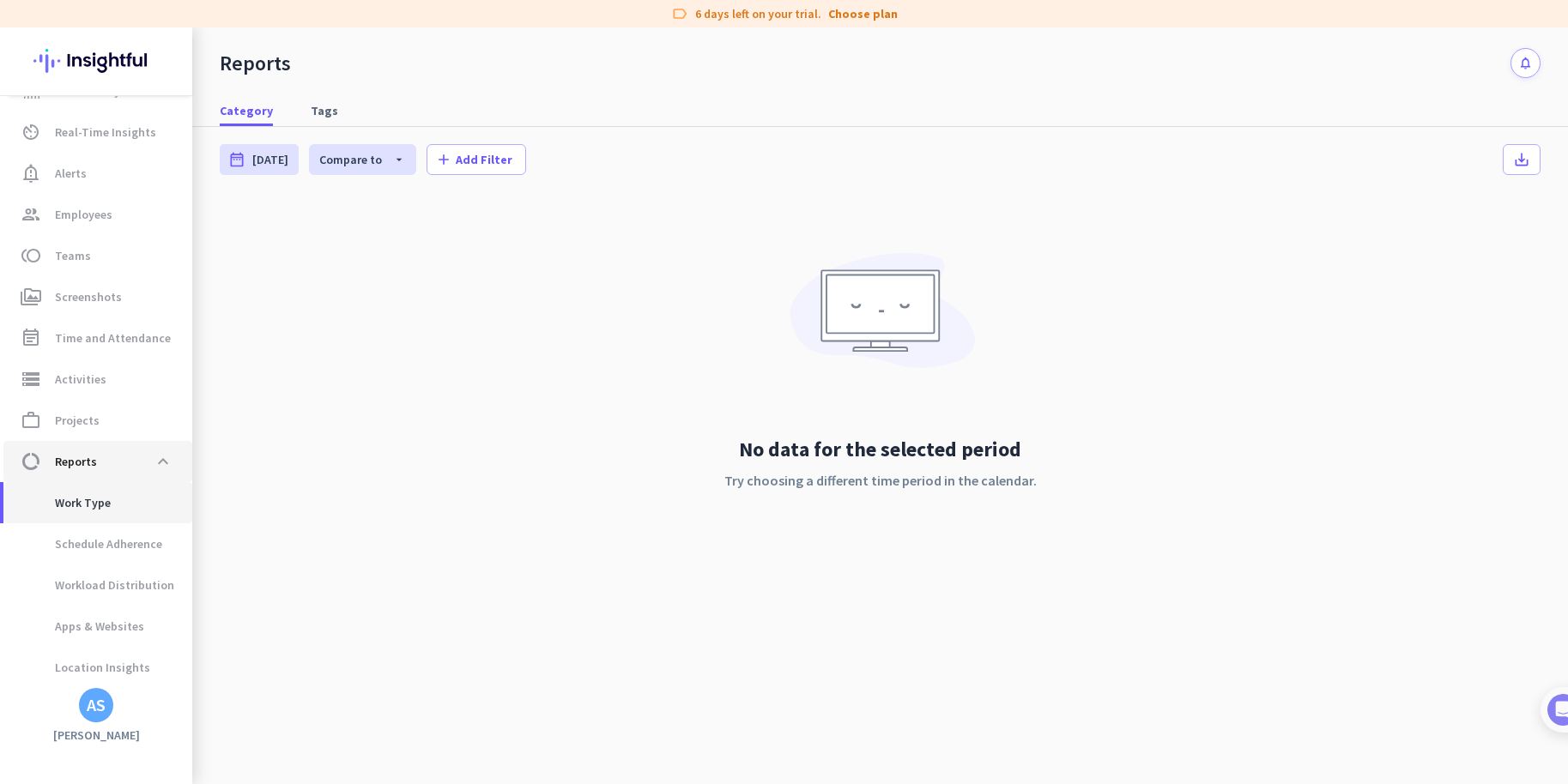
scroll to position [81, 0]
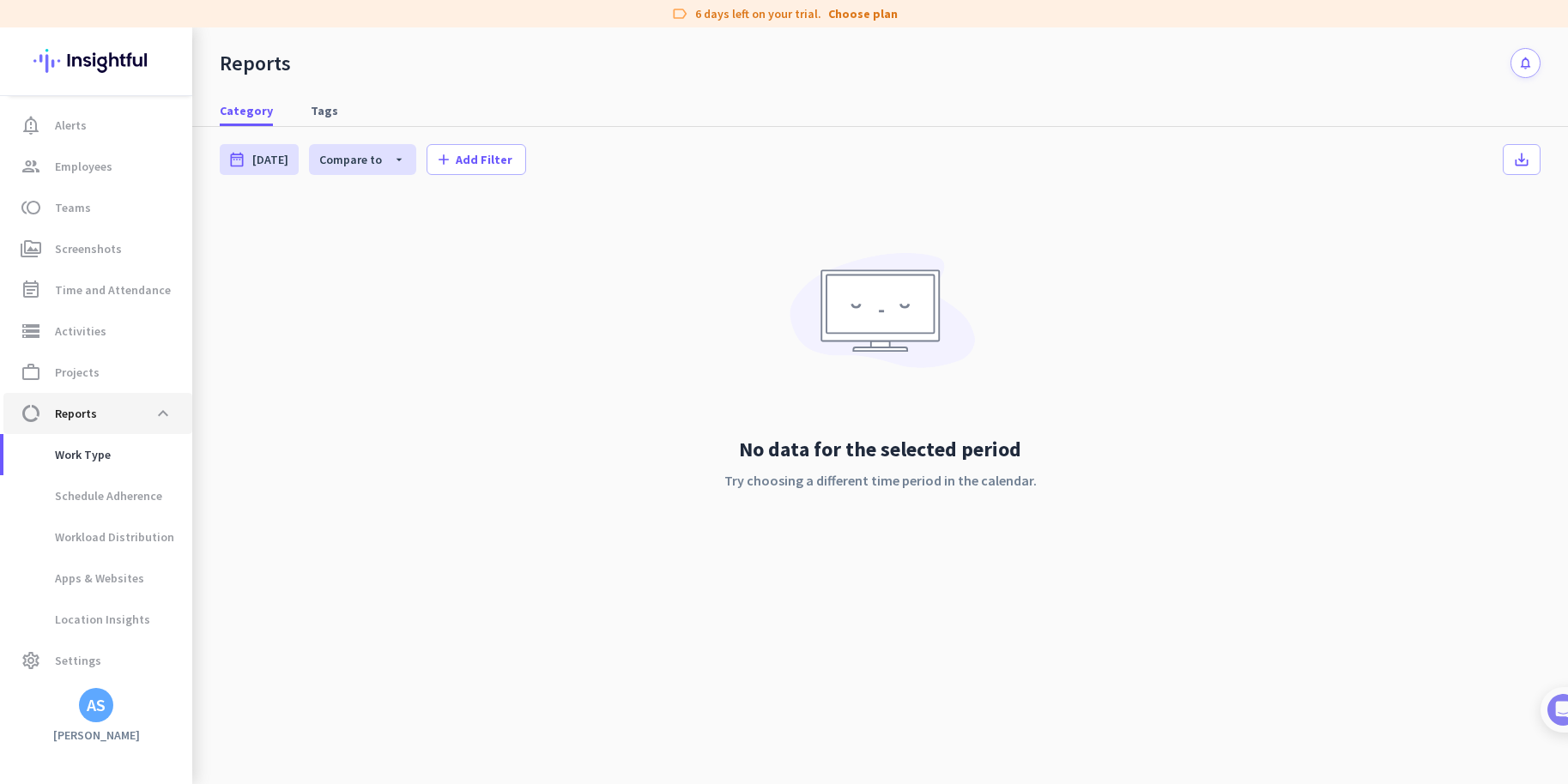
click at [86, 416] on span "Reports" at bounding box center [75, 413] width 42 height 20
click at [77, 663] on span "Settings" at bounding box center [78, 660] width 47 height 20
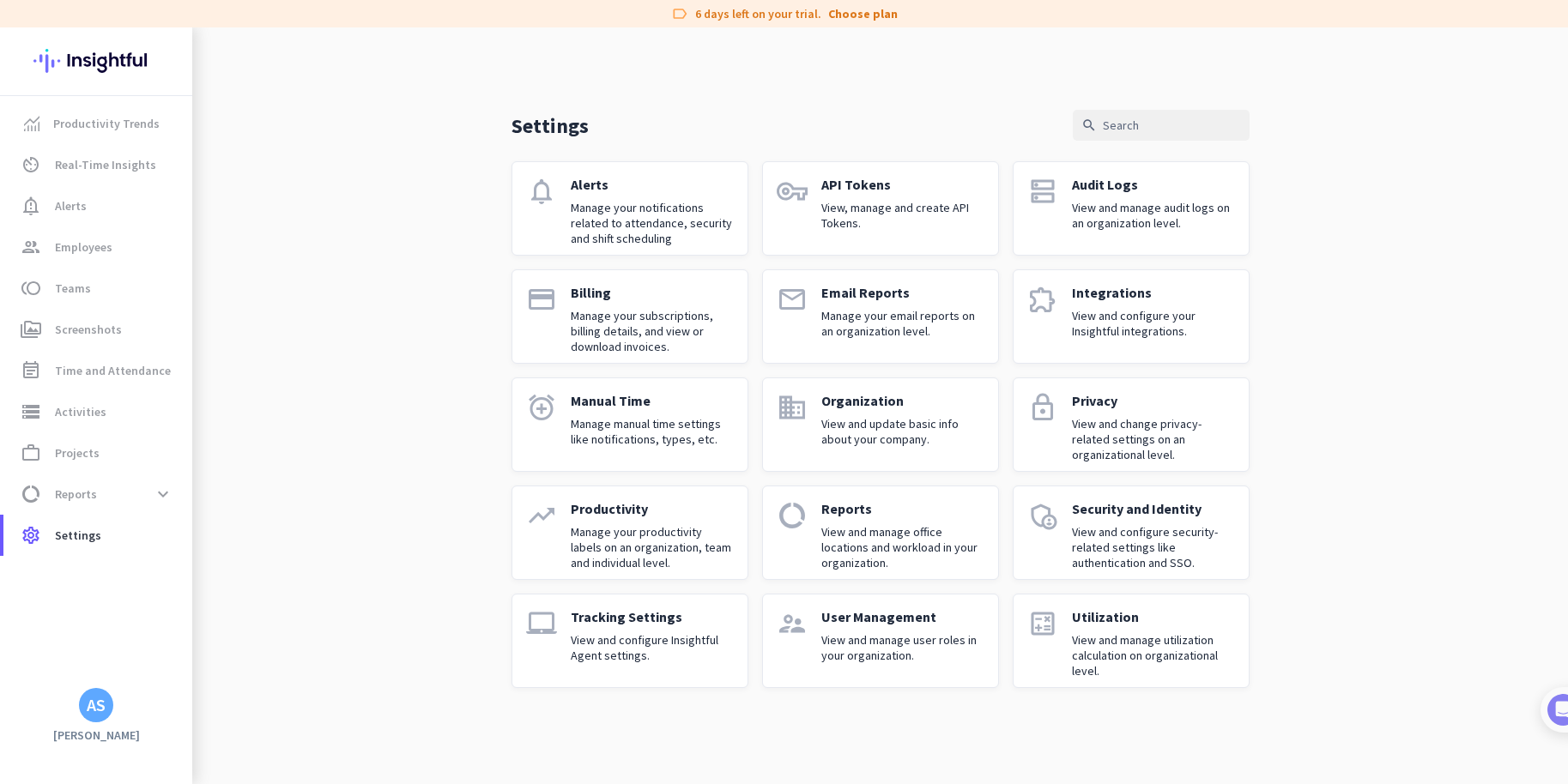
click at [840, 621] on p "User Management" at bounding box center [903, 617] width 163 height 18
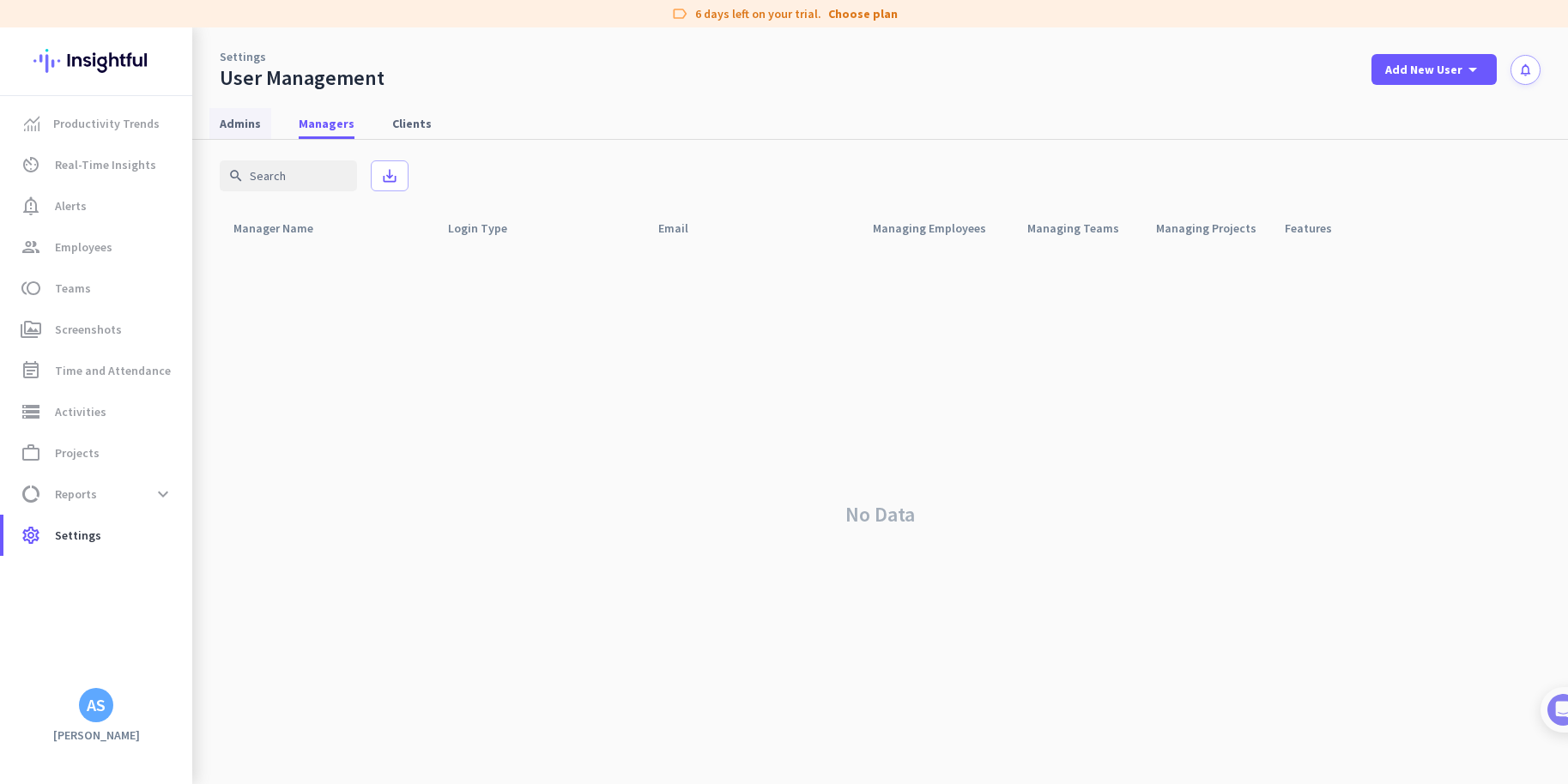
click at [252, 122] on span "Admins" at bounding box center [240, 124] width 41 height 18
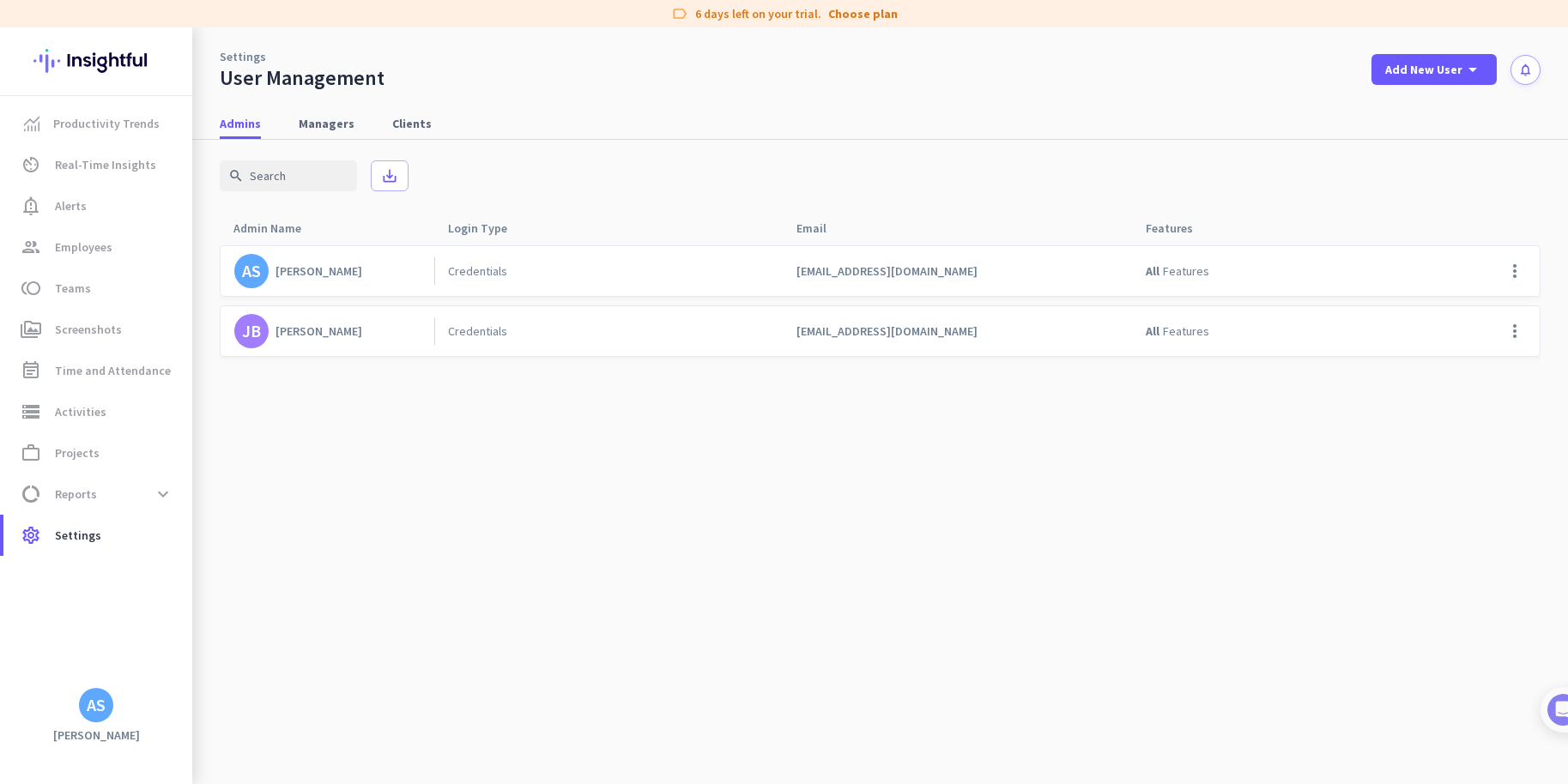
click at [302, 335] on div "[PERSON_NAME]" at bounding box center [318, 332] width 87 height 16
click at [321, 123] on span "Managers" at bounding box center [326, 124] width 56 height 18
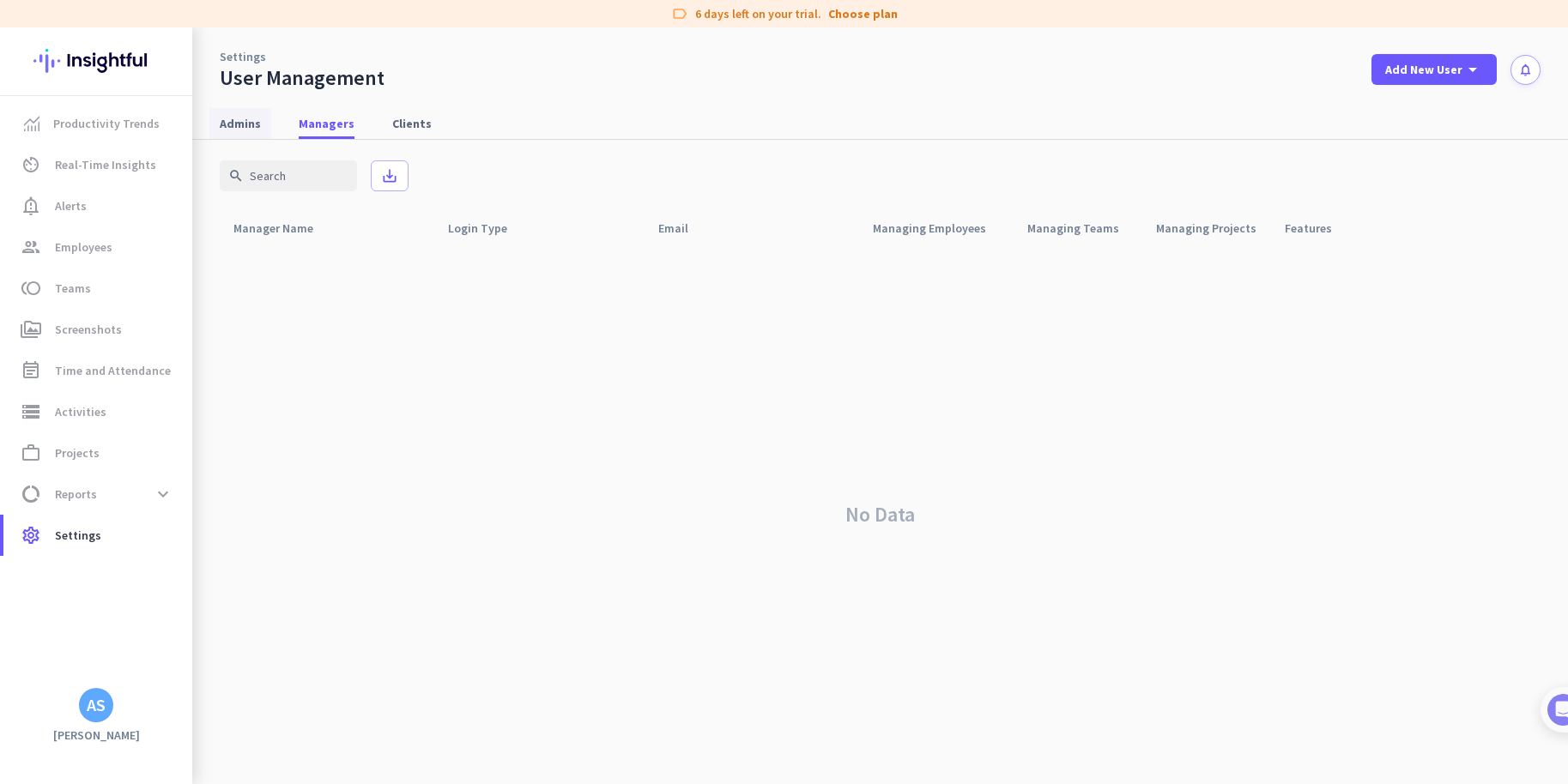
click at [236, 125] on span "Admins" at bounding box center [240, 124] width 41 height 18
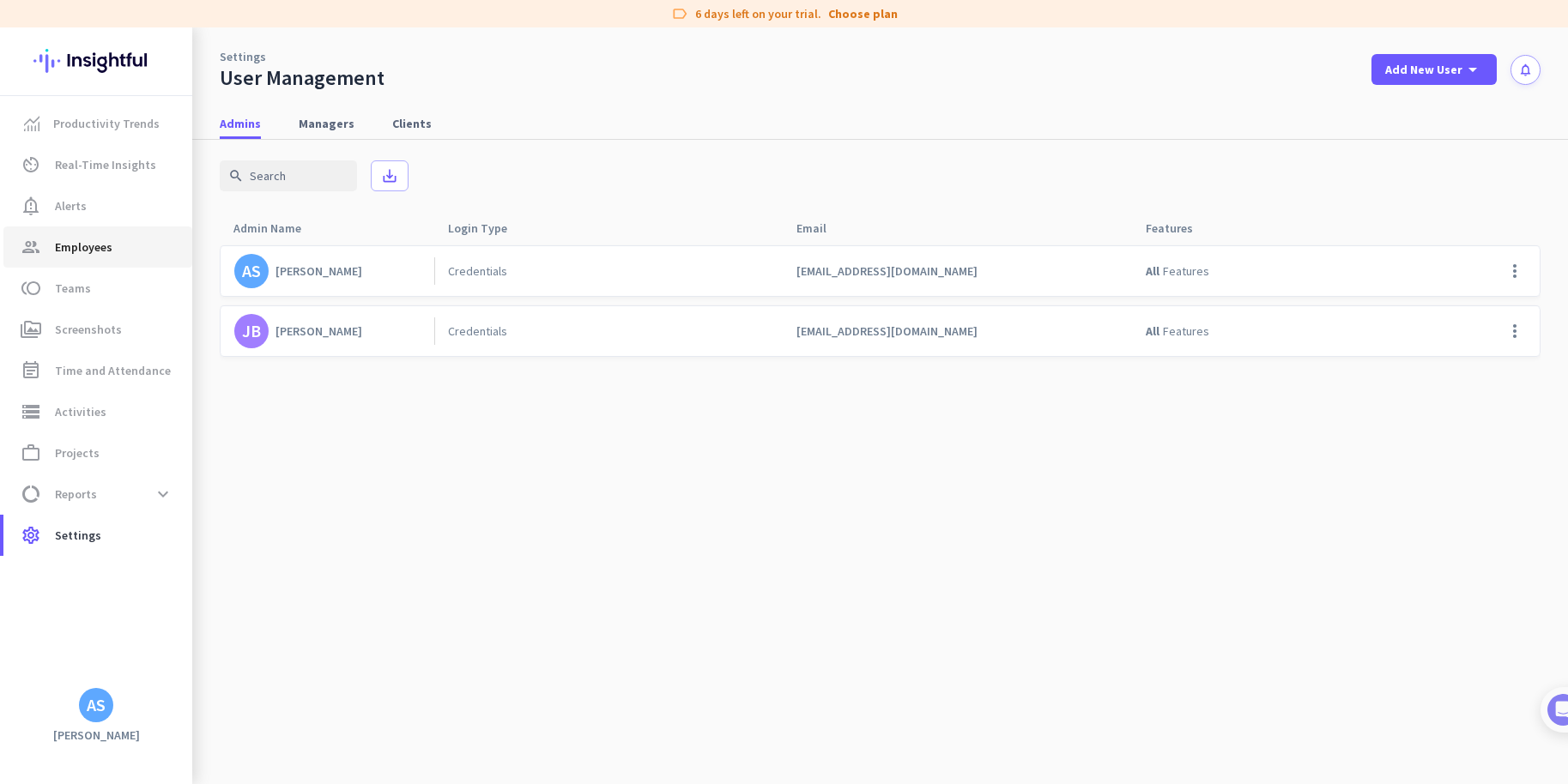
click at [129, 261] on link "group Employees" at bounding box center [99, 247] width 189 height 41
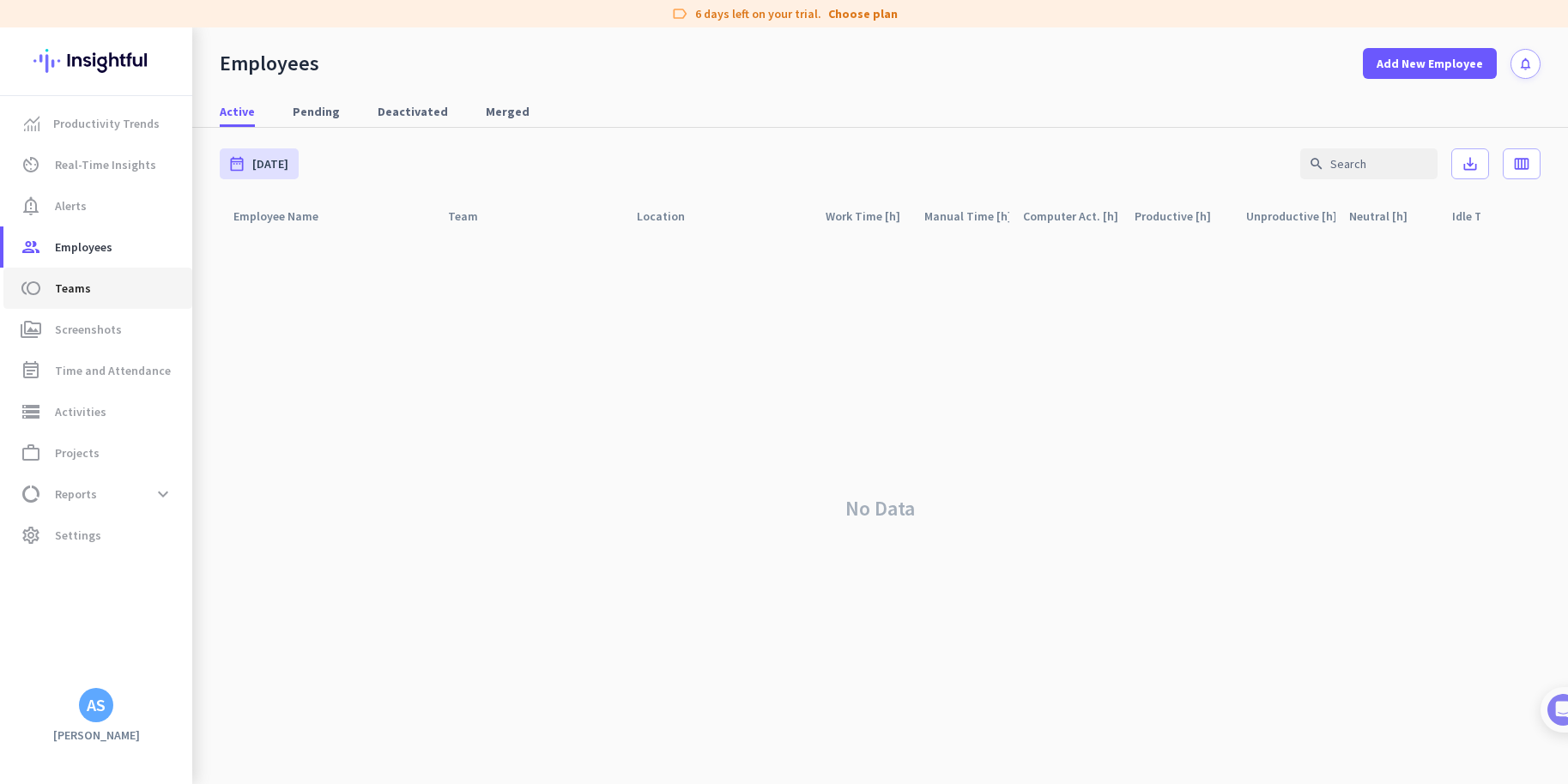
click at [101, 291] on span "toll Teams" at bounding box center [98, 288] width 161 height 20
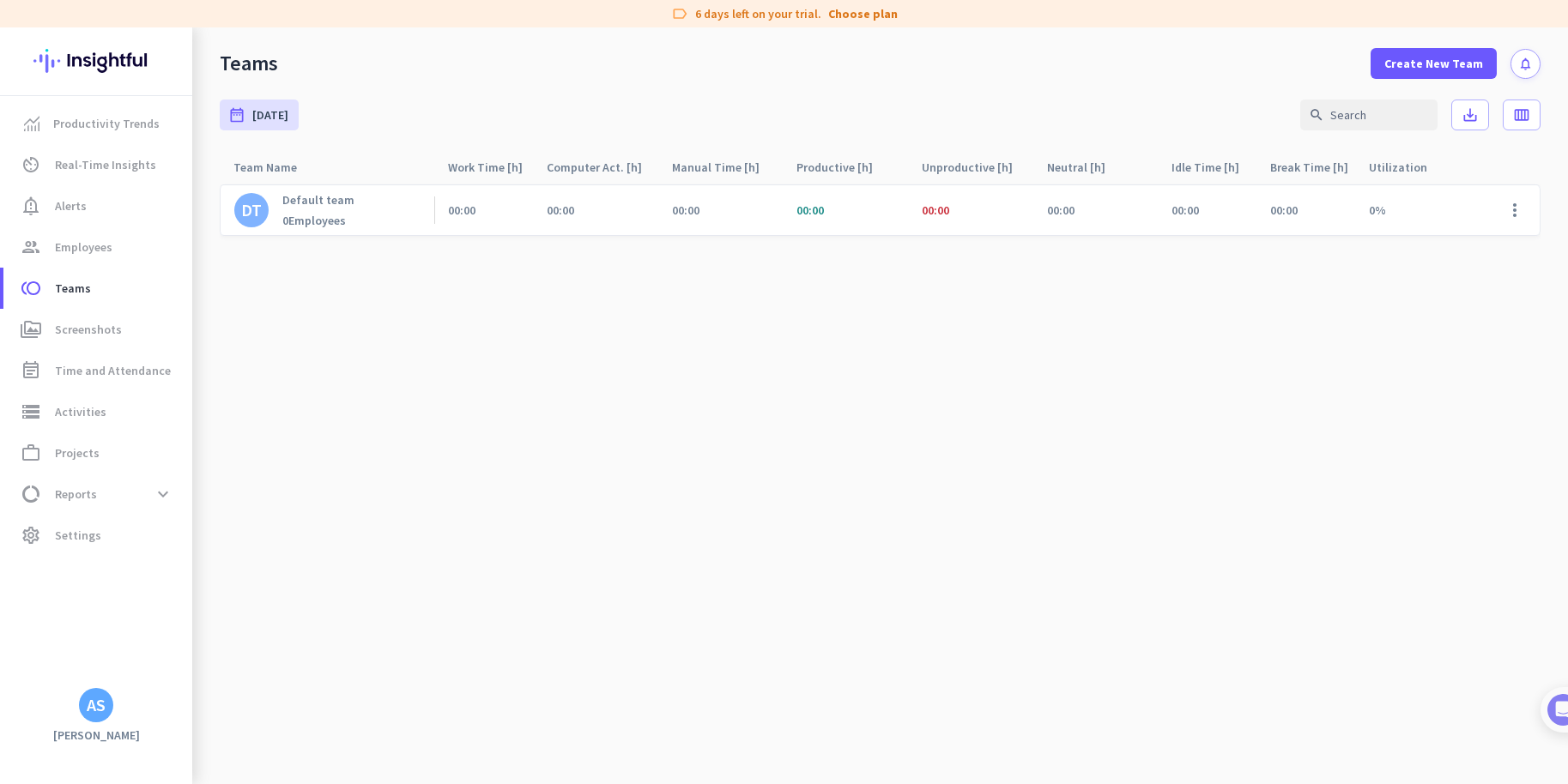
click at [964, 635] on cdk-virtual-scroll-viewport "DT Default team 0 Employees 00:00 00:00 00:00 00:00 00:00 00:00 00:00 00:00 0% …" at bounding box center [880, 484] width 1321 height 601
drag, startPoint x: 69, startPoint y: 243, endPoint x: 90, endPoint y: 255, distance: 24.2
click at [69, 243] on span "Employees" at bounding box center [83, 247] width 58 height 20
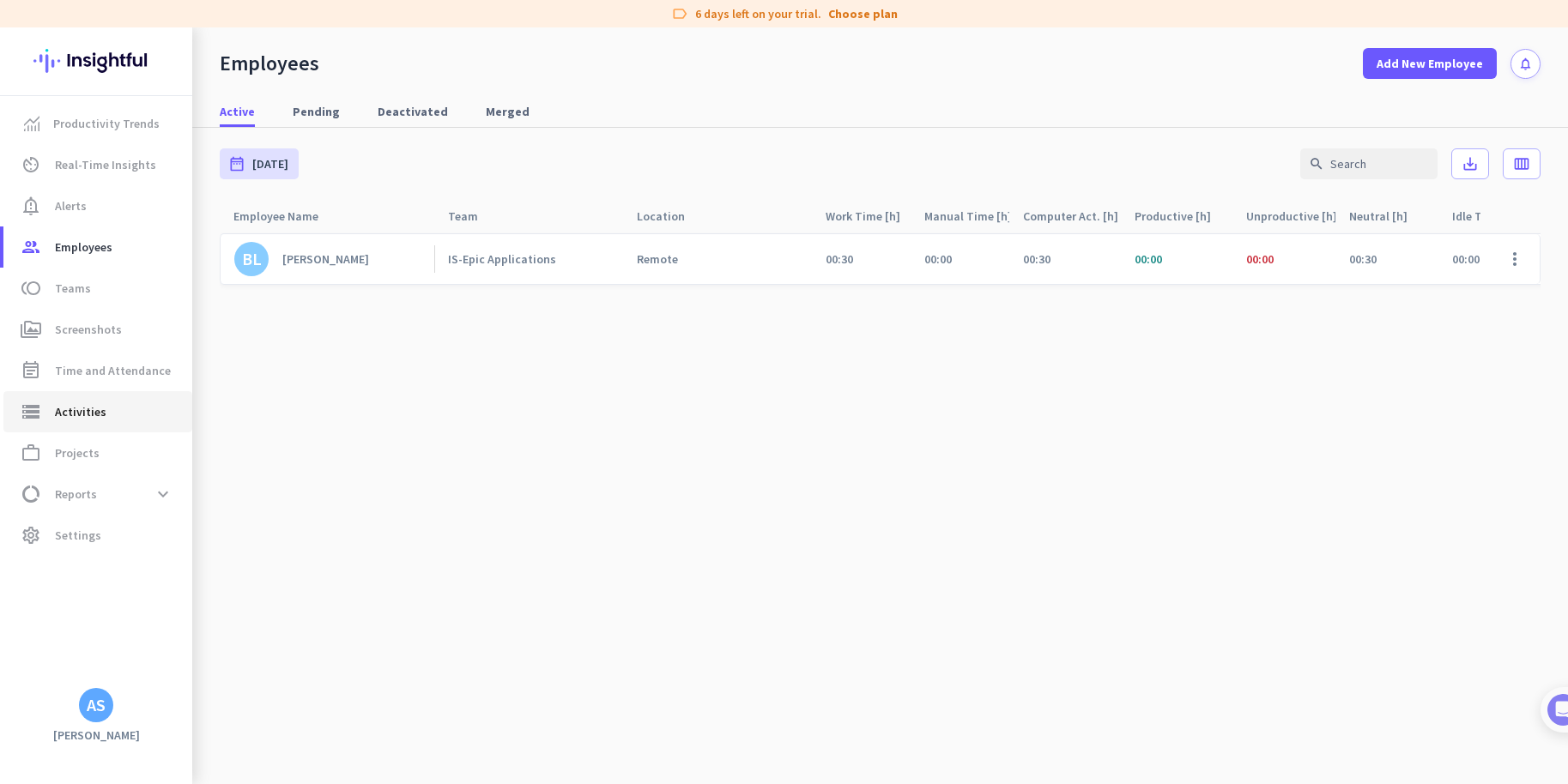
click at [101, 412] on span "Activities" at bounding box center [80, 412] width 52 height 20
type input "[DATE]"
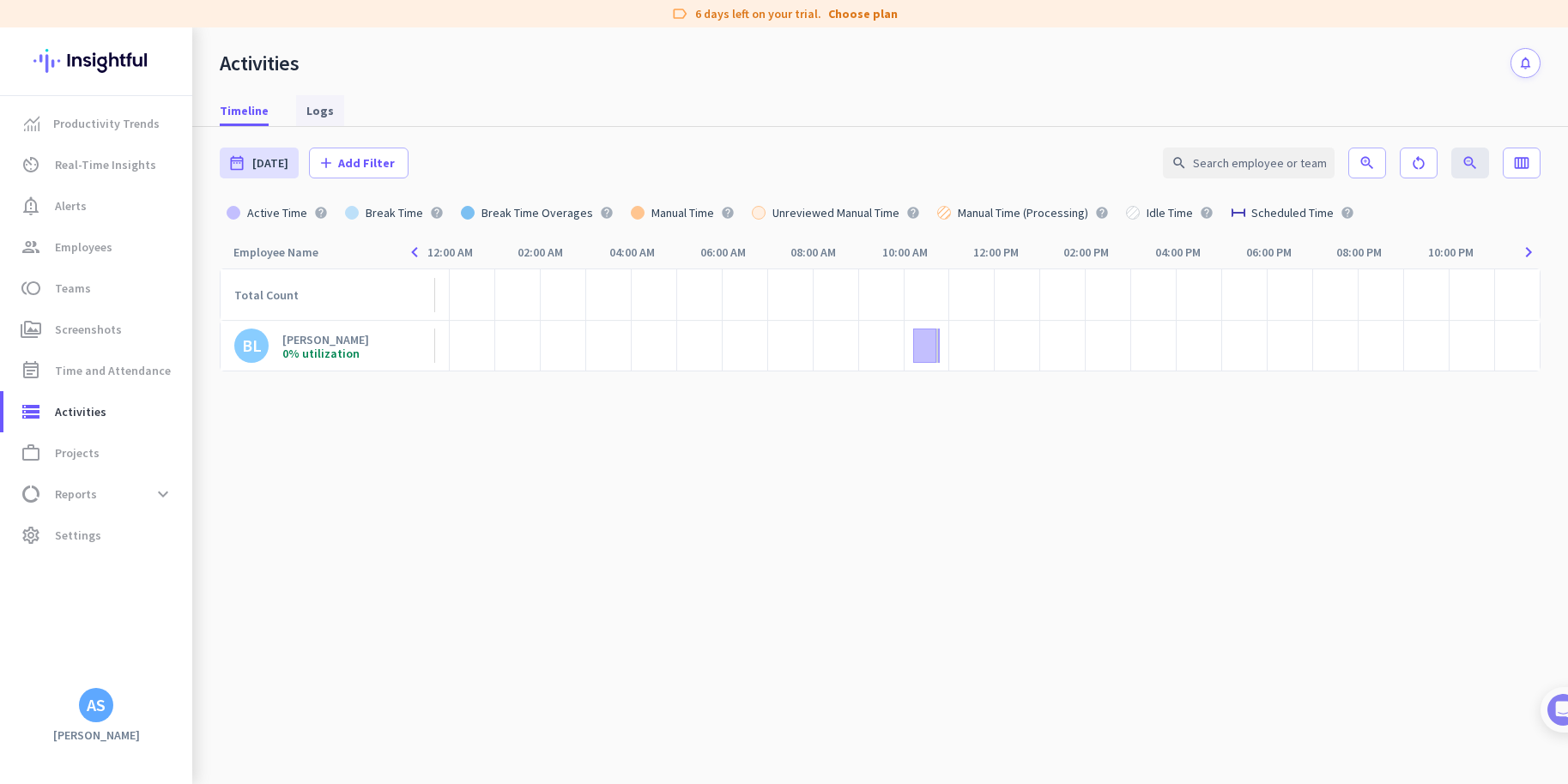
click at [327, 108] on span "Logs" at bounding box center [320, 111] width 27 height 18
type input "[DATE] - [DATE]"
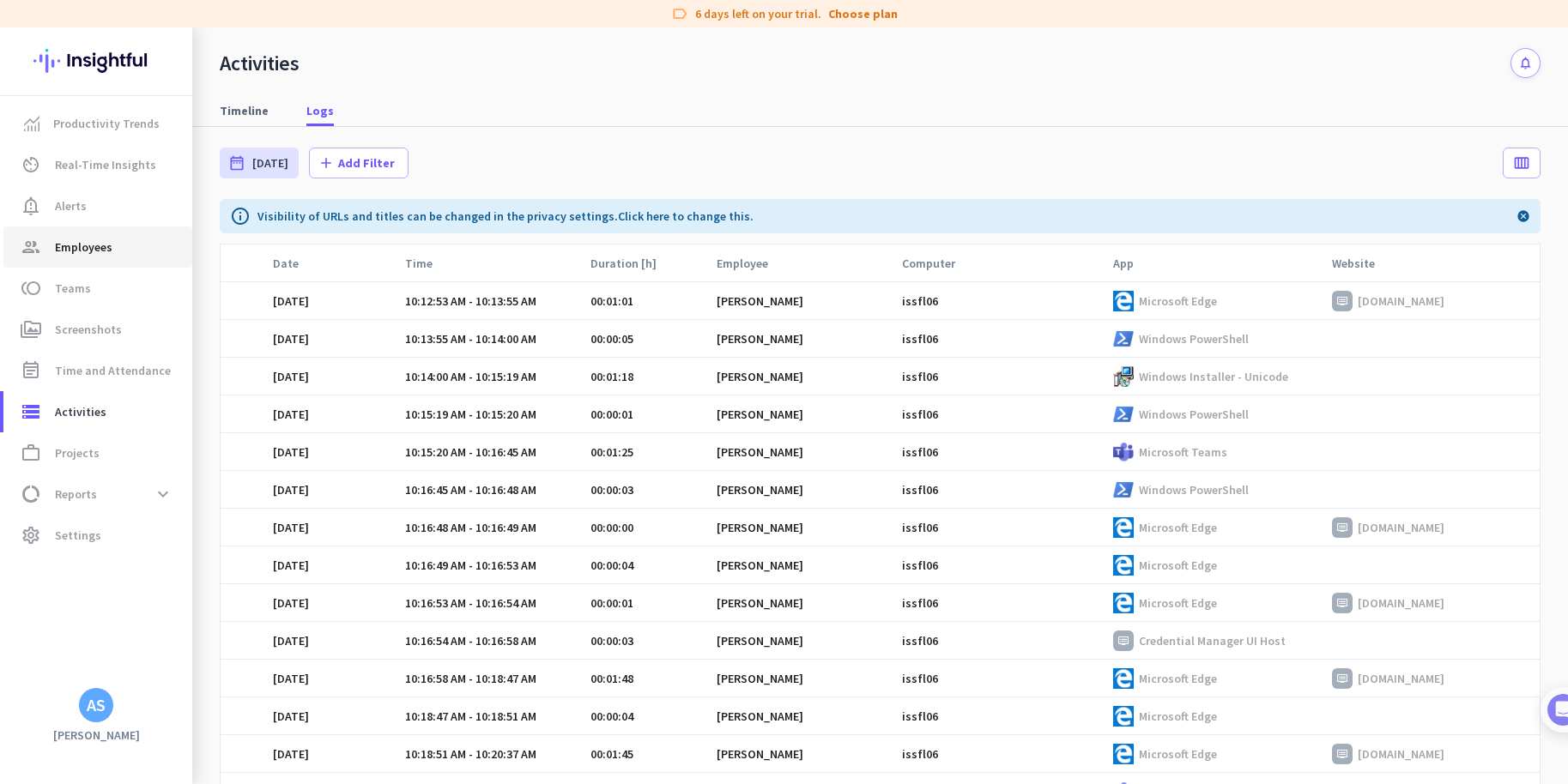
click at [68, 251] on span "Employees" at bounding box center [83, 247] width 58 height 20
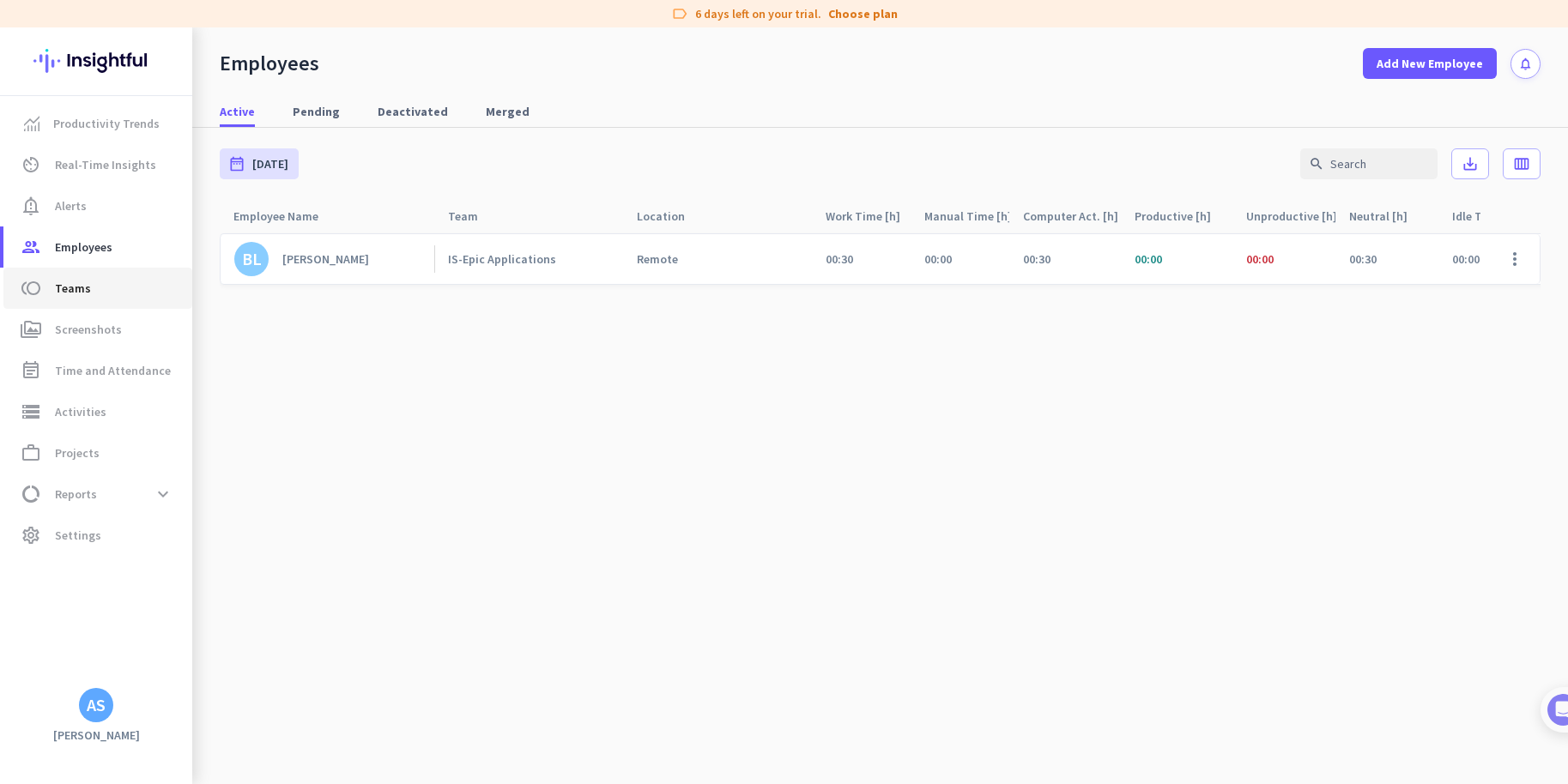
click at [82, 294] on span "Teams" at bounding box center [72, 288] width 36 height 20
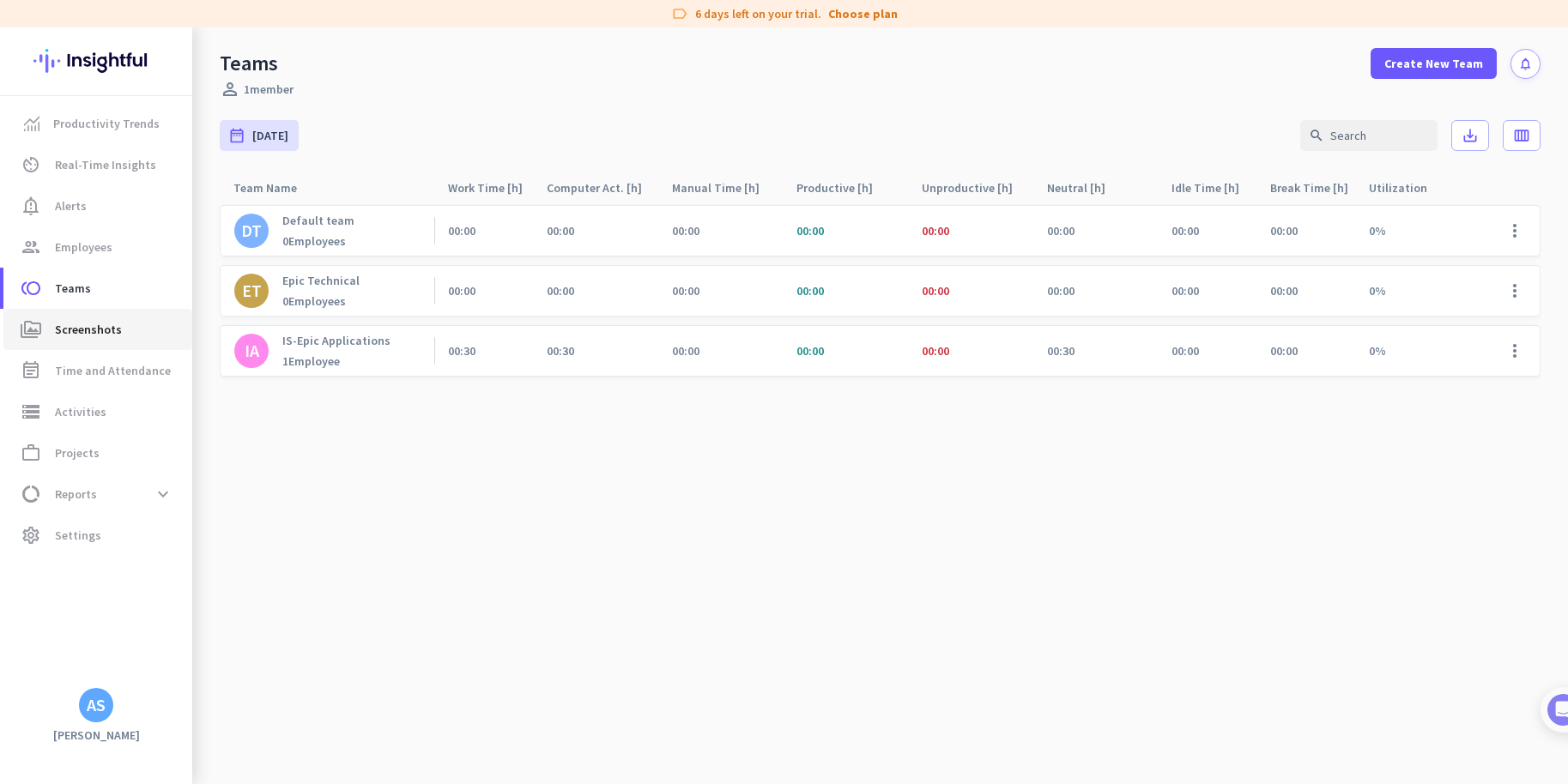
click at [100, 326] on span "Screenshots" at bounding box center [88, 329] width 67 height 20
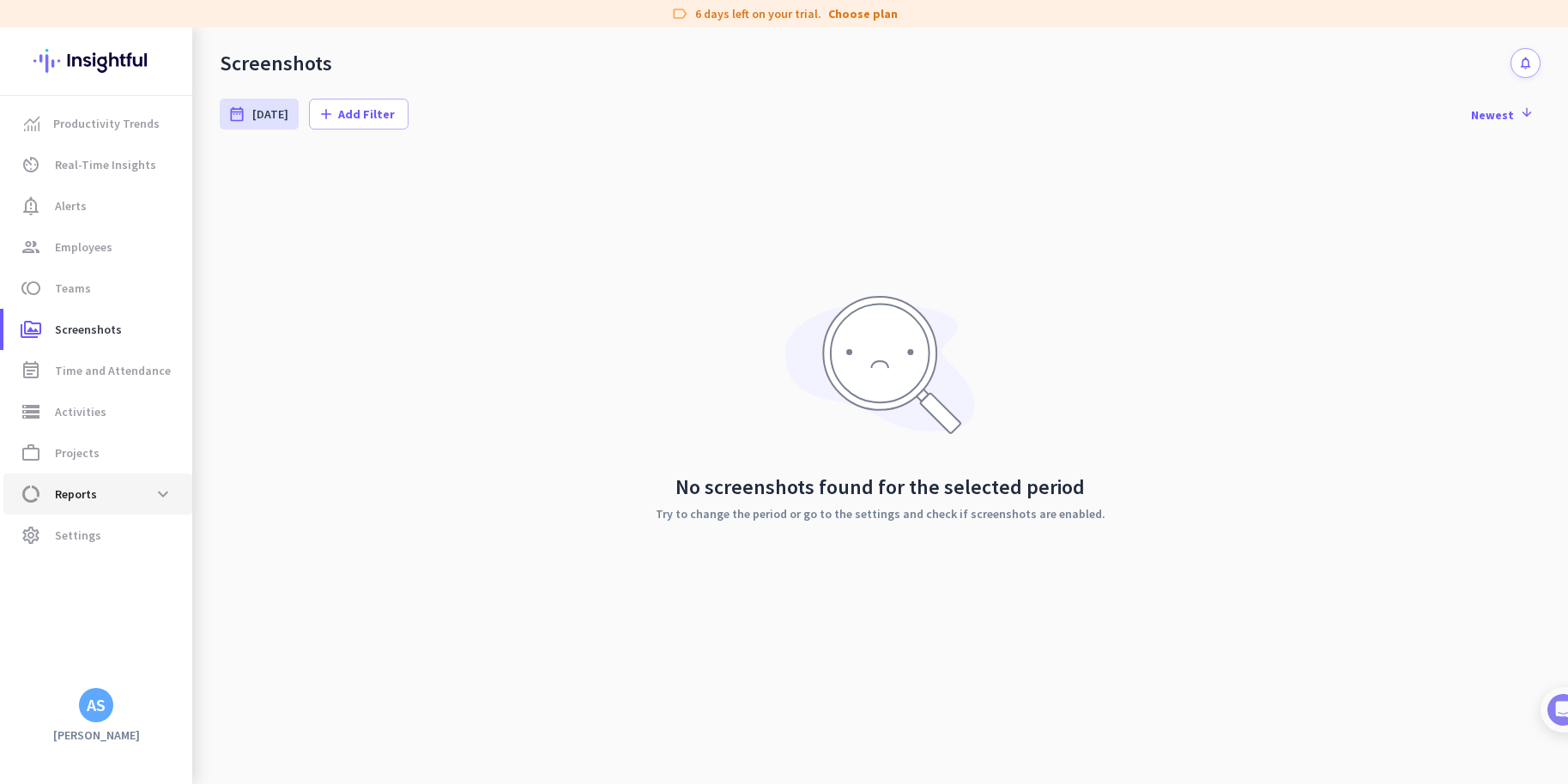
click at [110, 490] on span "data_usage Reports expand_more" at bounding box center [98, 494] width 161 height 31
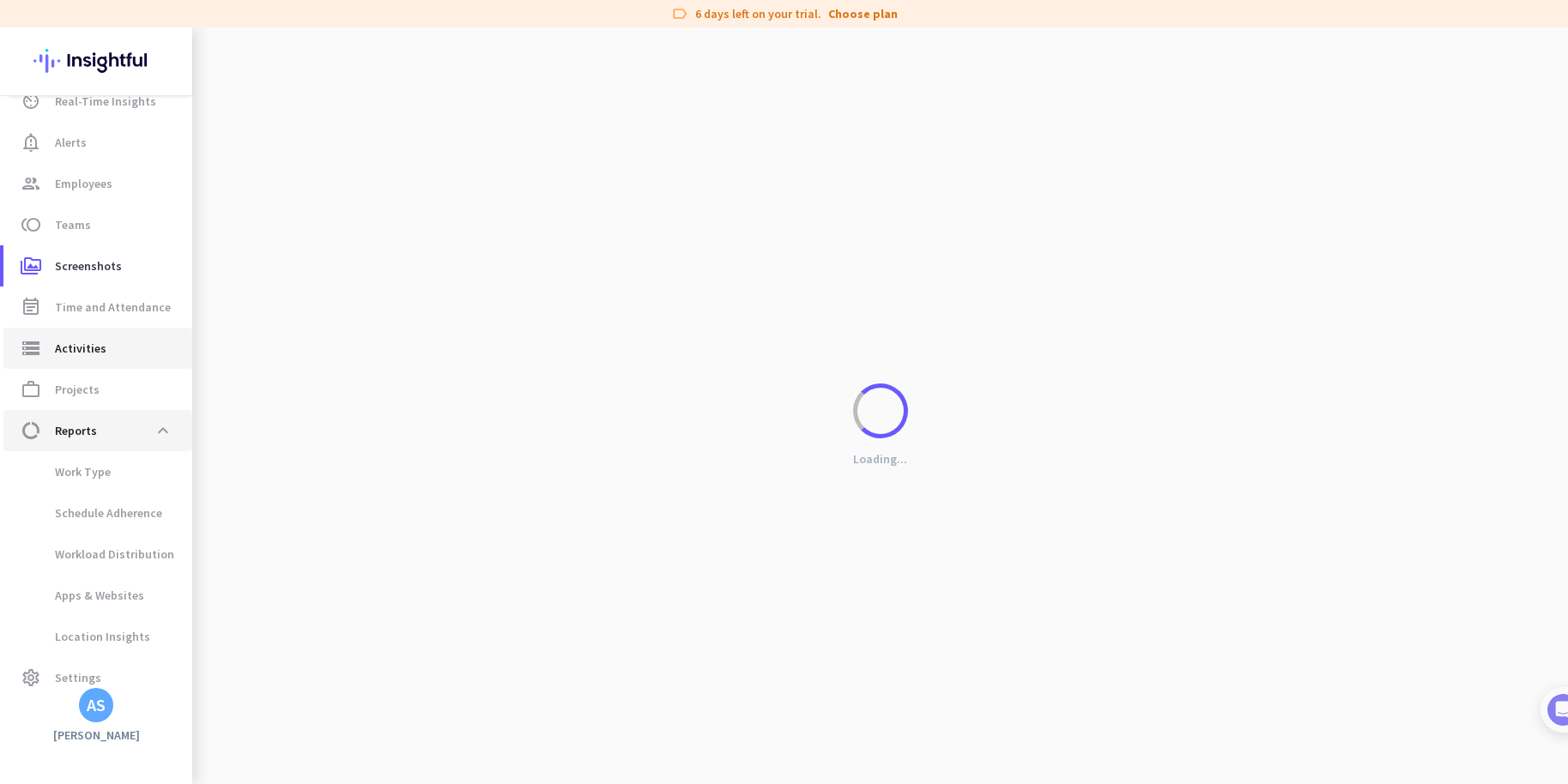
scroll to position [81, 0]
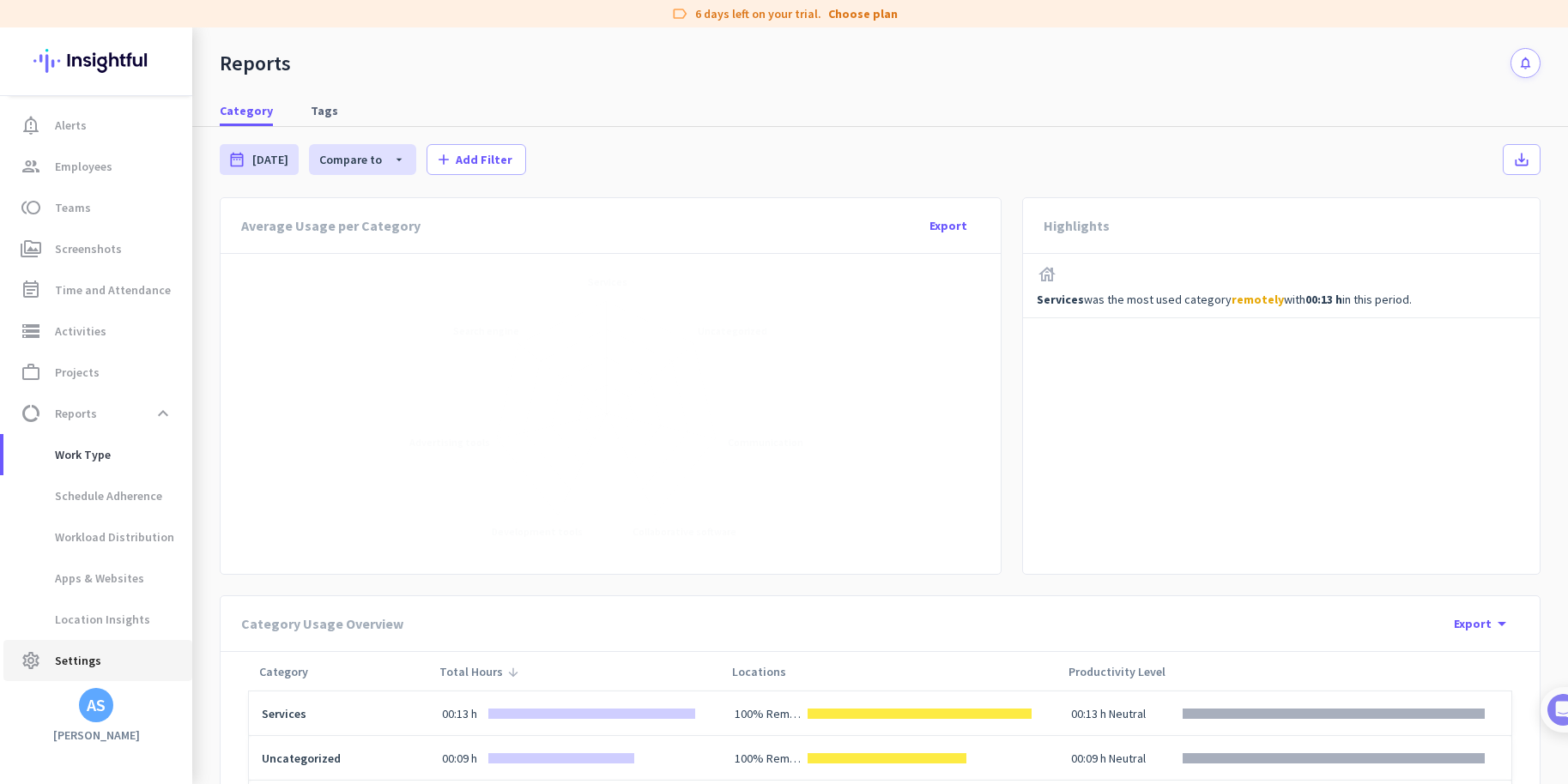
click at [102, 667] on span "settings Settings" at bounding box center [98, 660] width 161 height 20
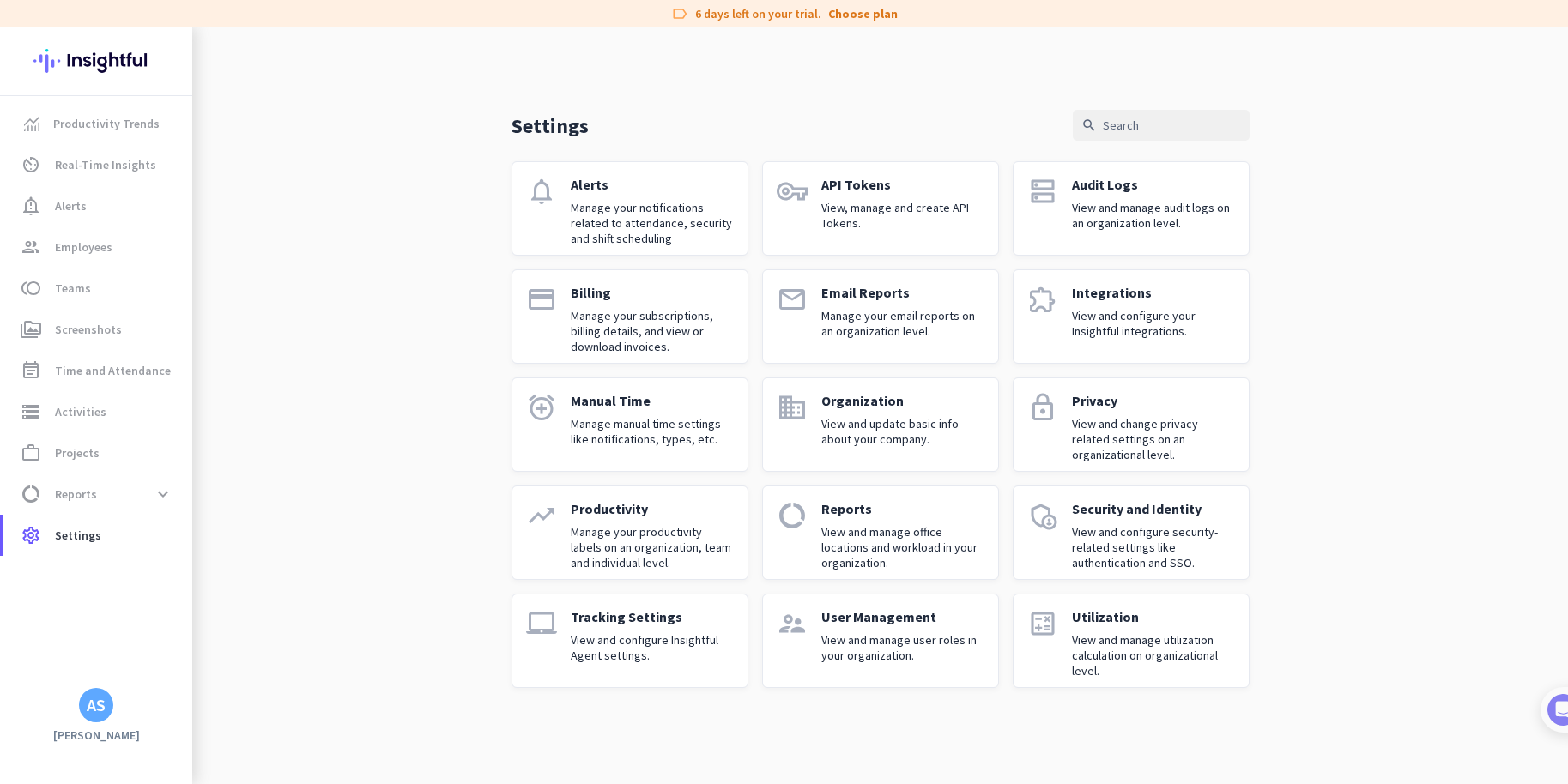
click at [649, 496] on link "trending_up Productivity Manage your productivity labels on an organization, te…" at bounding box center [629, 532] width 237 height 95
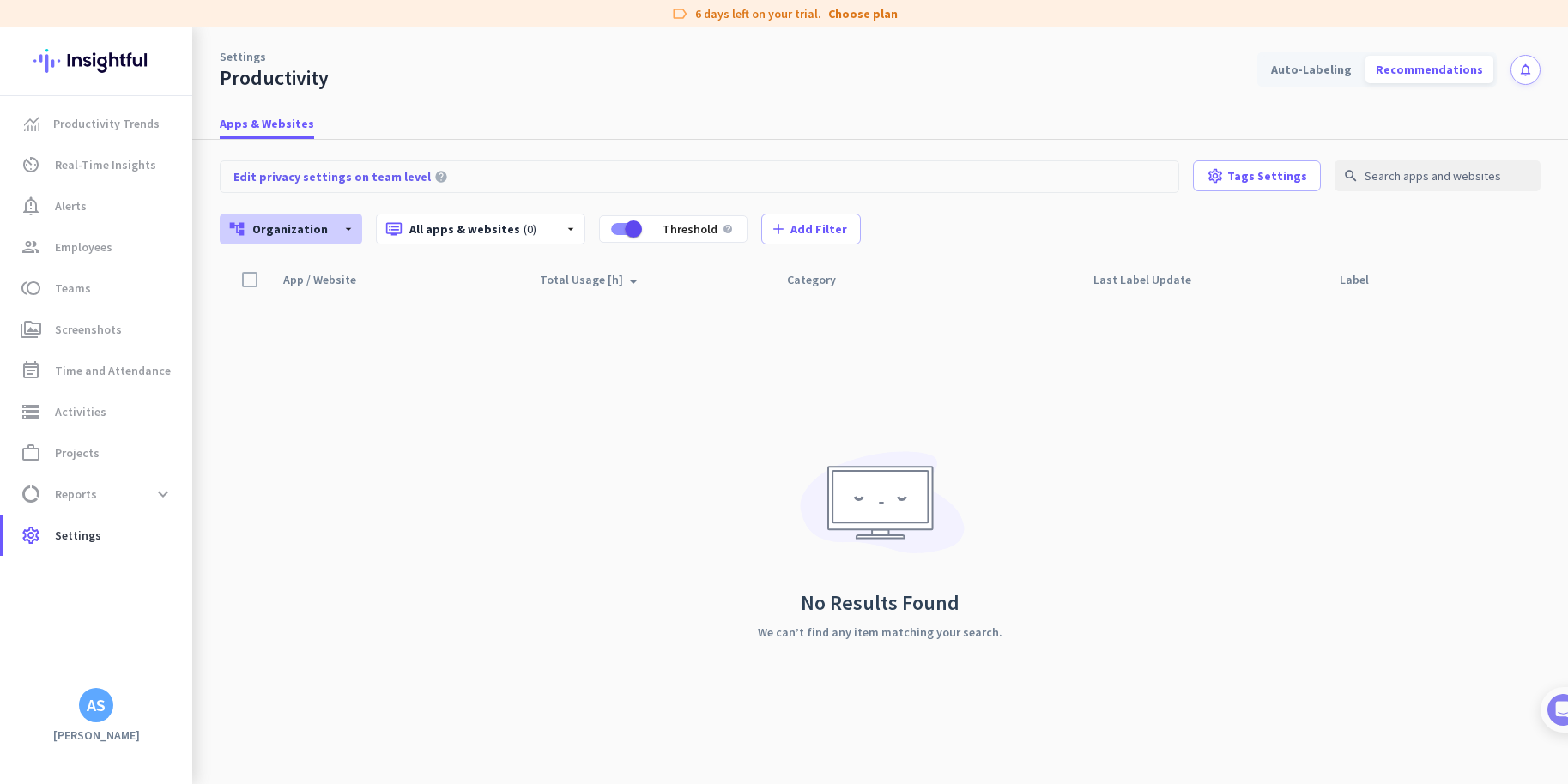
click at [345, 223] on icon "arrow_drop_down" at bounding box center [348, 229] width 14 height 14
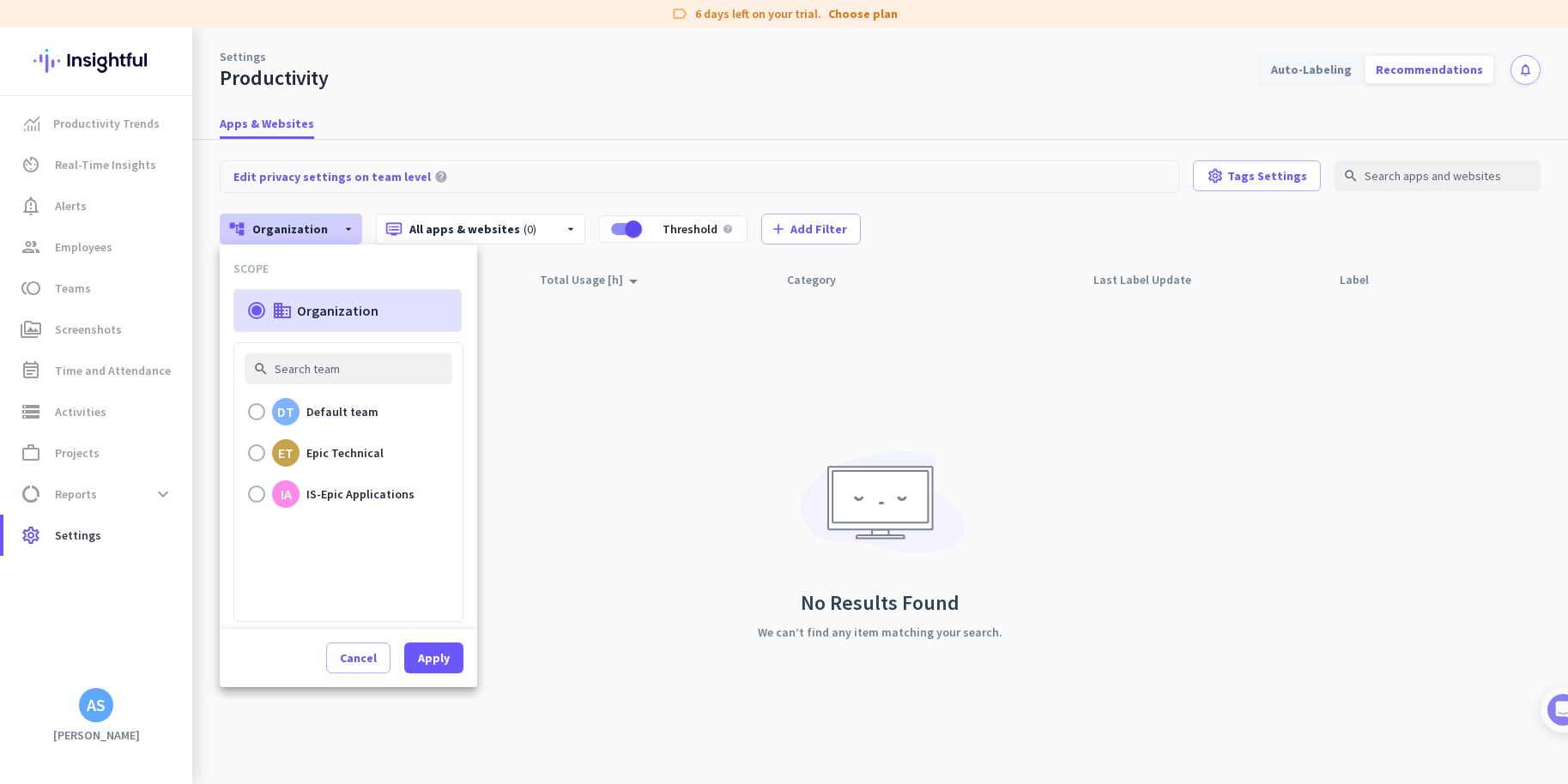
click at [601, 407] on div at bounding box center [784, 392] width 1568 height 784
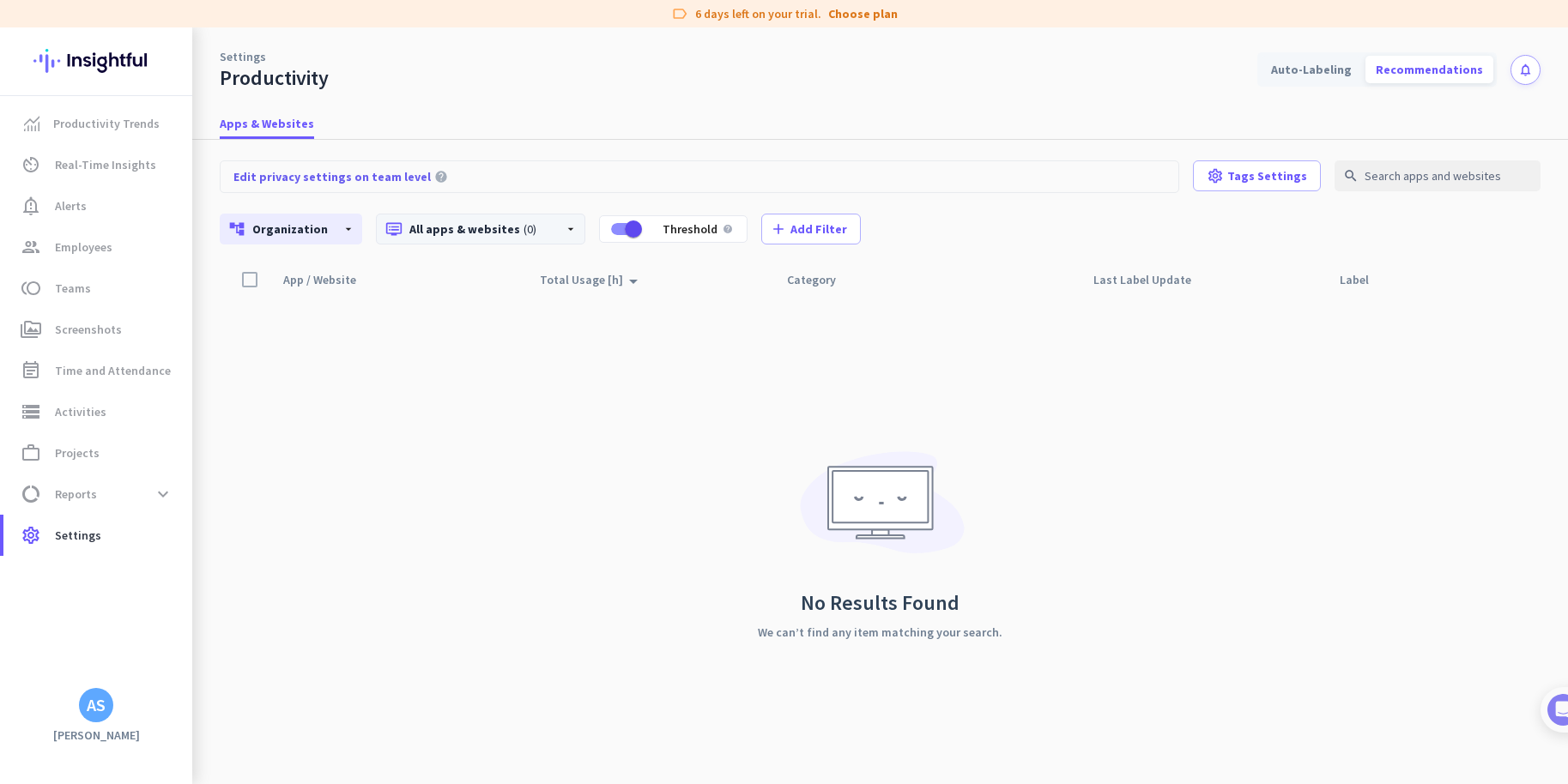
click at [497, 226] on p "dvr All apps & websites (0)" at bounding box center [467, 229] width 165 height 18
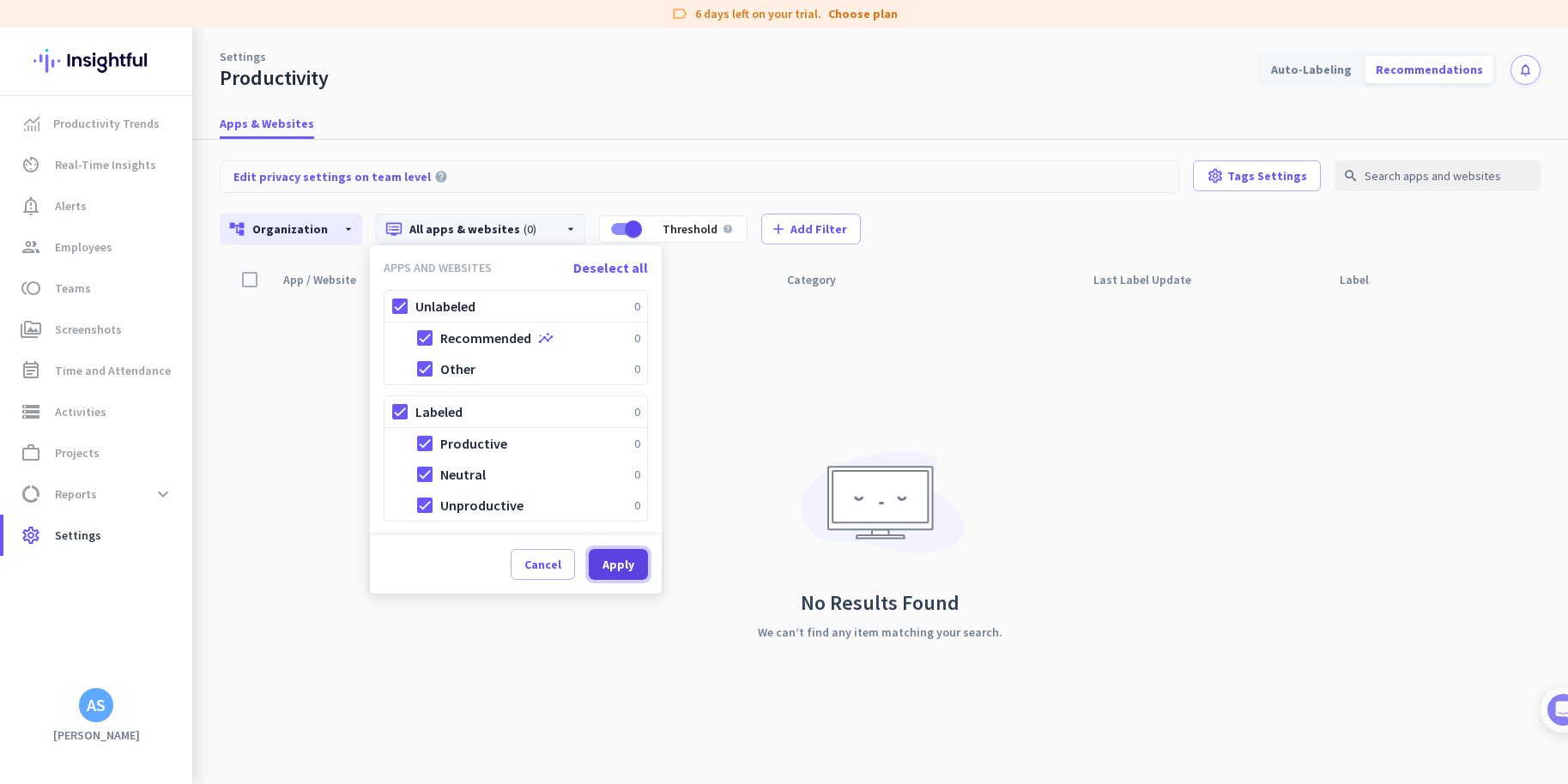
click at [618, 553] on span at bounding box center [619, 565] width 60 height 41
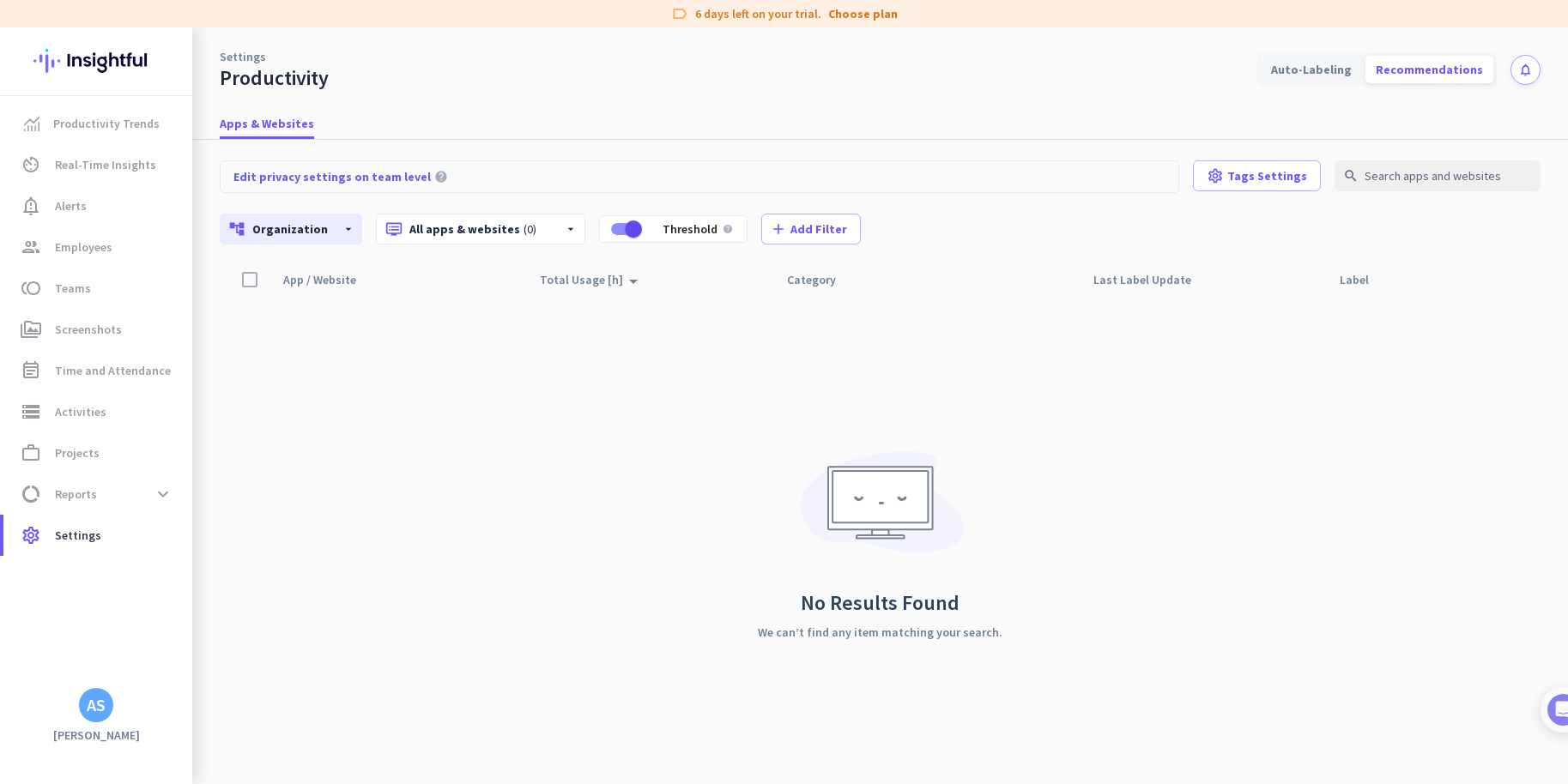
click at [624, 387] on div "App / Website arrow_drop_up Total Usage [h] arrow_drop_up Category Last Label U…" at bounding box center [880, 524] width 1321 height 521
click at [1412, 66] on div "Recommendations" at bounding box center [1429, 69] width 128 height 27
